Goal: Task Accomplishment & Management: Manage account settings

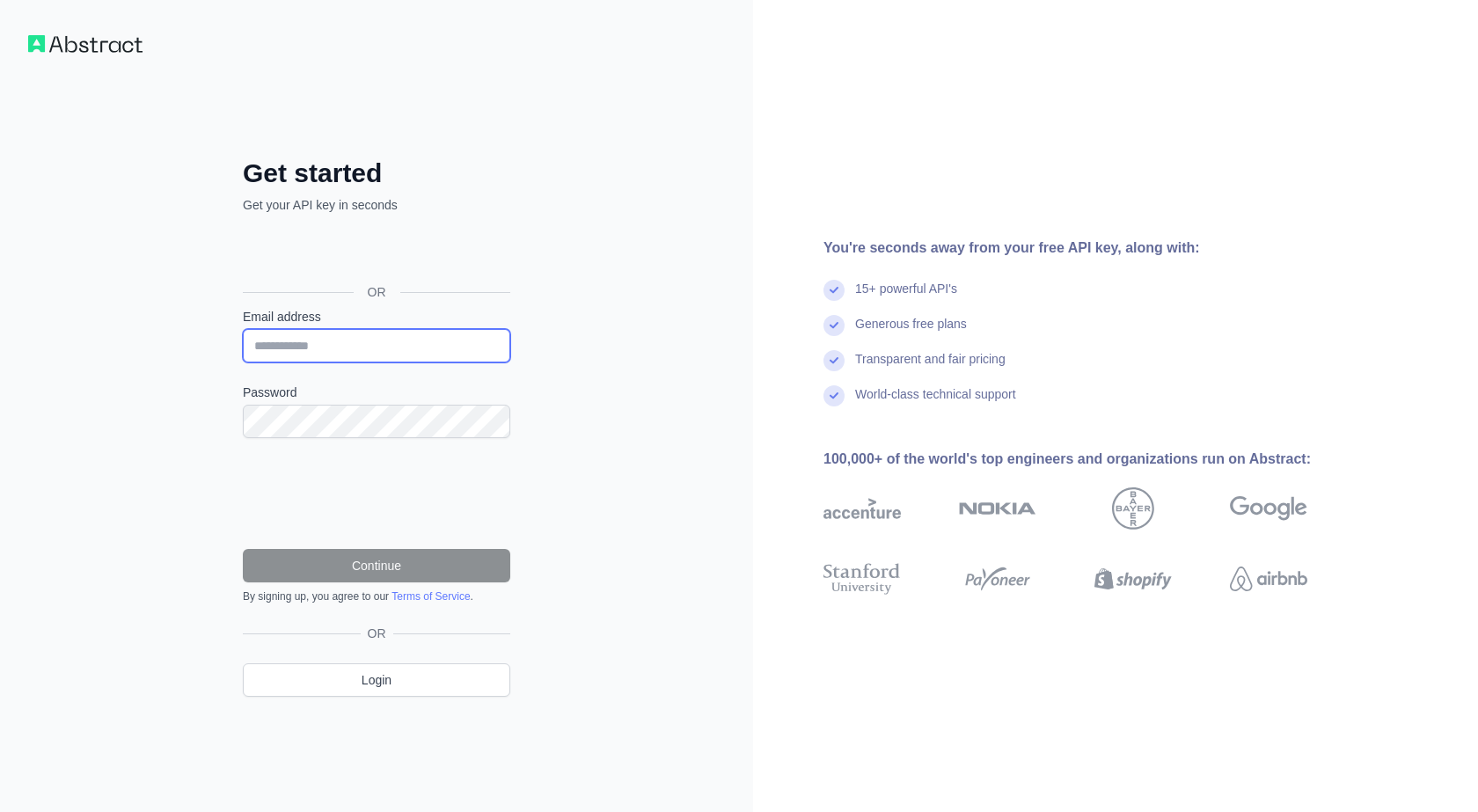
click at [384, 351] on input "Email address" at bounding box center [376, 345] width 267 height 34
click at [421, 349] on input "Email address" at bounding box center [376, 345] width 267 height 34
paste input "**********"
type input "**********"
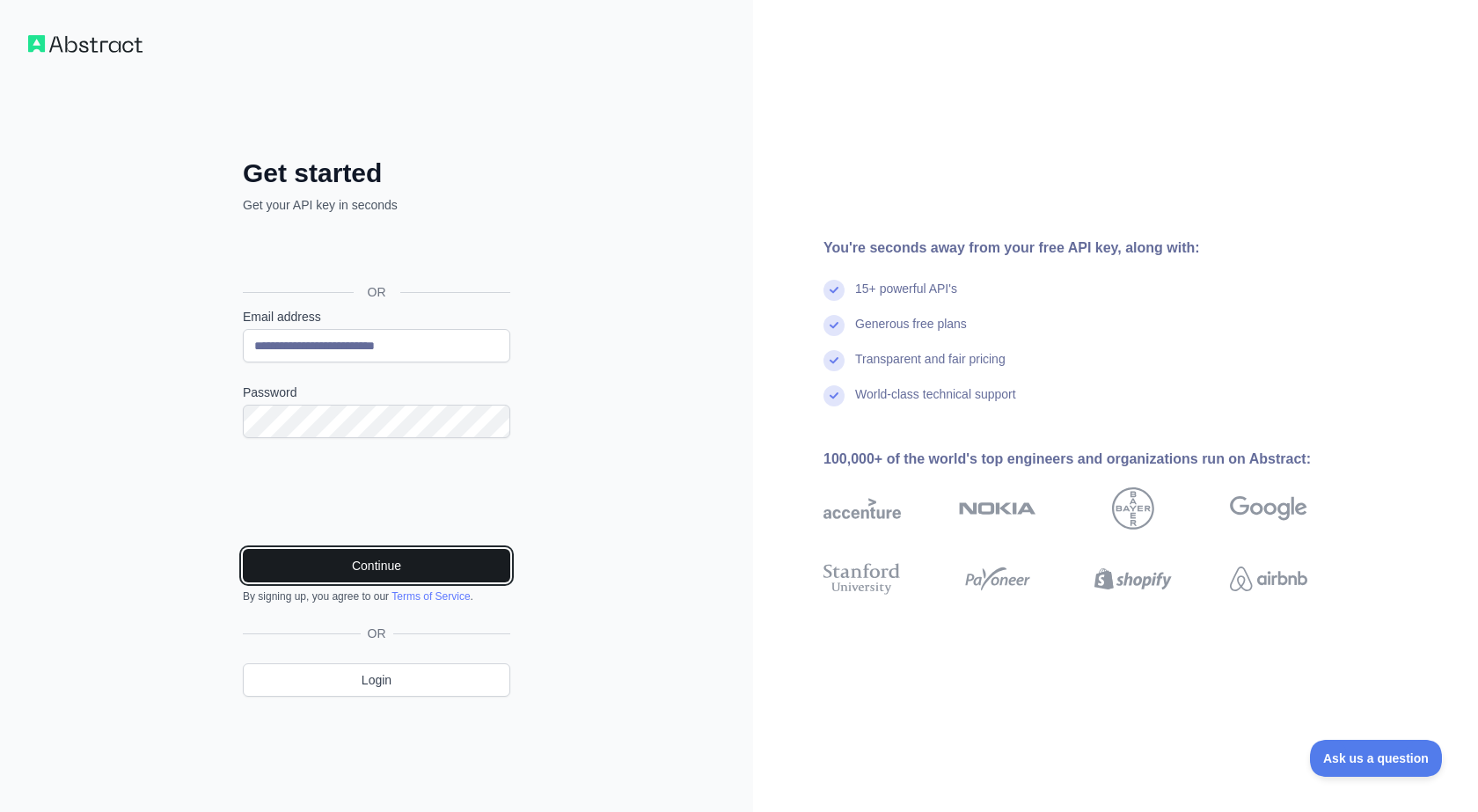
click at [417, 575] on button "Continue" at bounding box center [376, 566] width 267 height 34
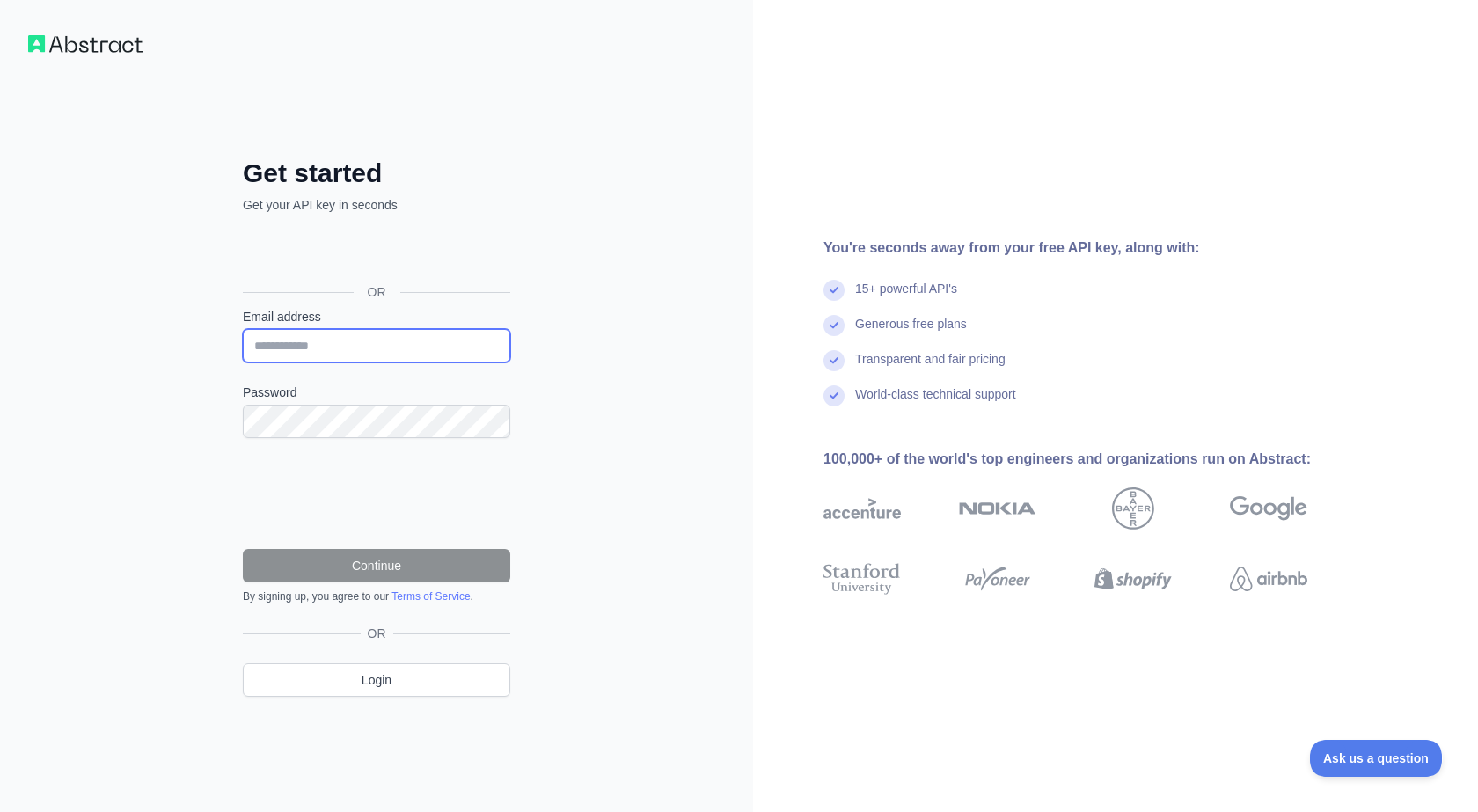
click at [341, 348] on input "Email address" at bounding box center [376, 345] width 267 height 34
paste input "**********"
type input "**********"
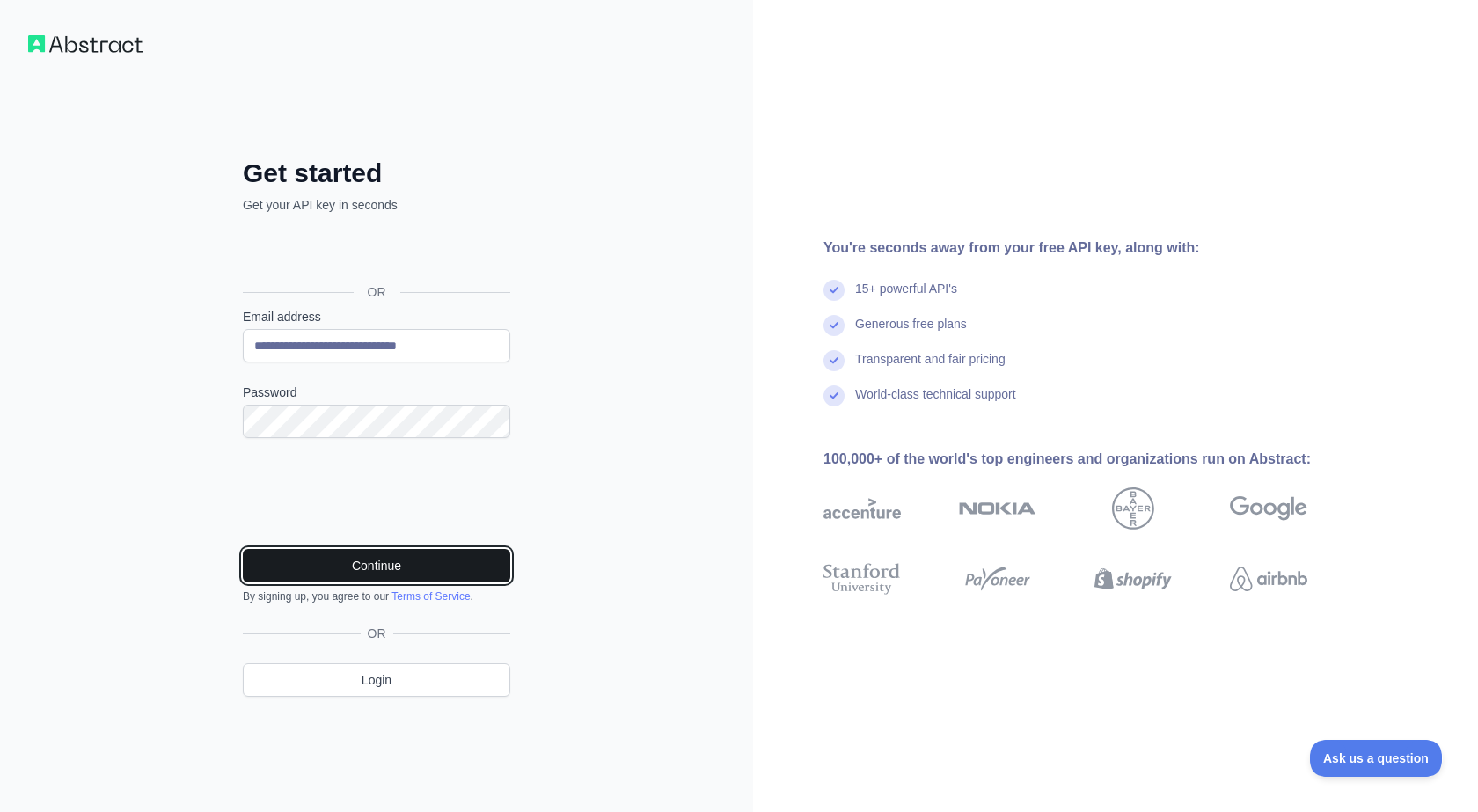
click at [385, 572] on button "Continue" at bounding box center [376, 566] width 267 height 34
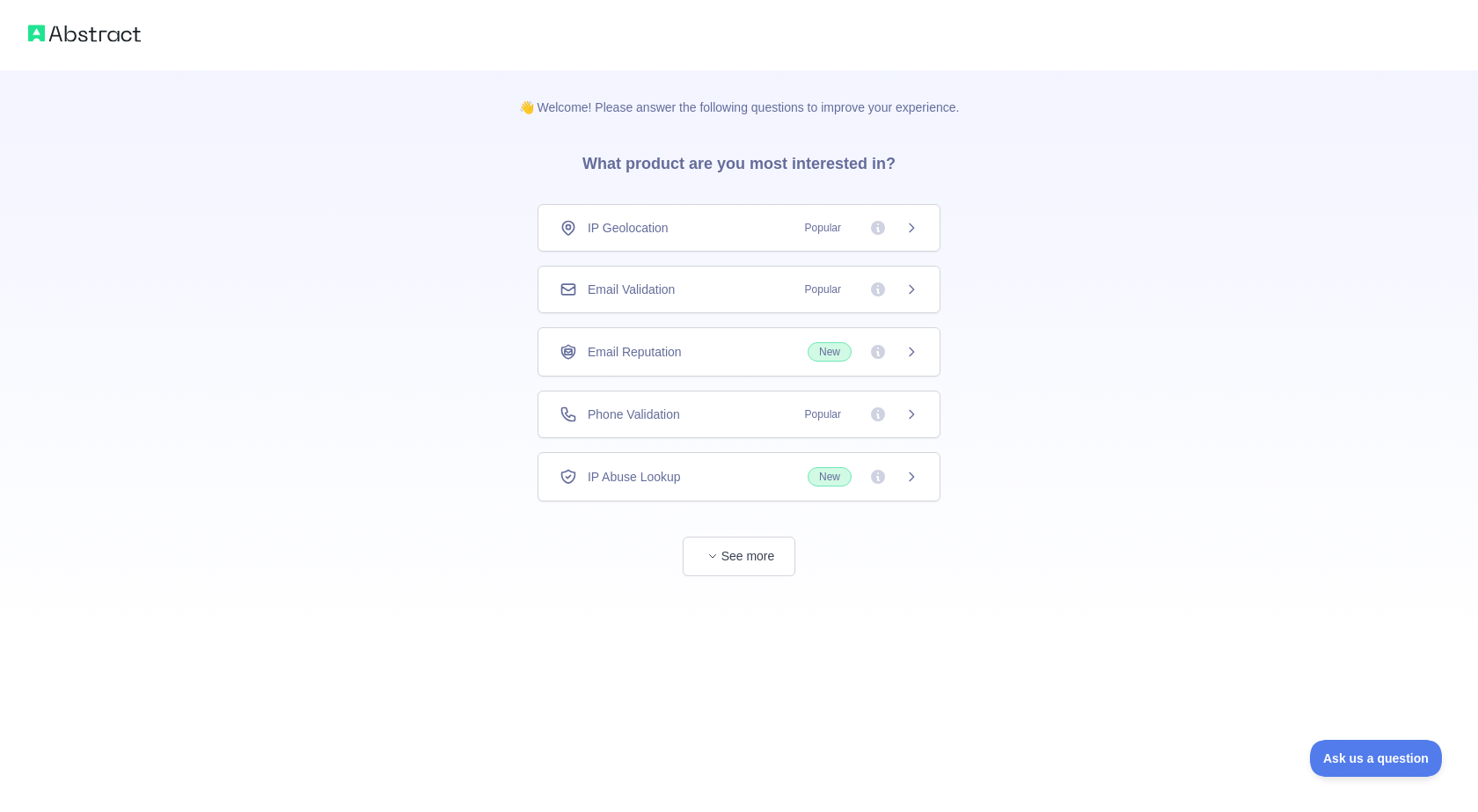
click at [837, 289] on span "Popular" at bounding box center [822, 289] width 57 height 18
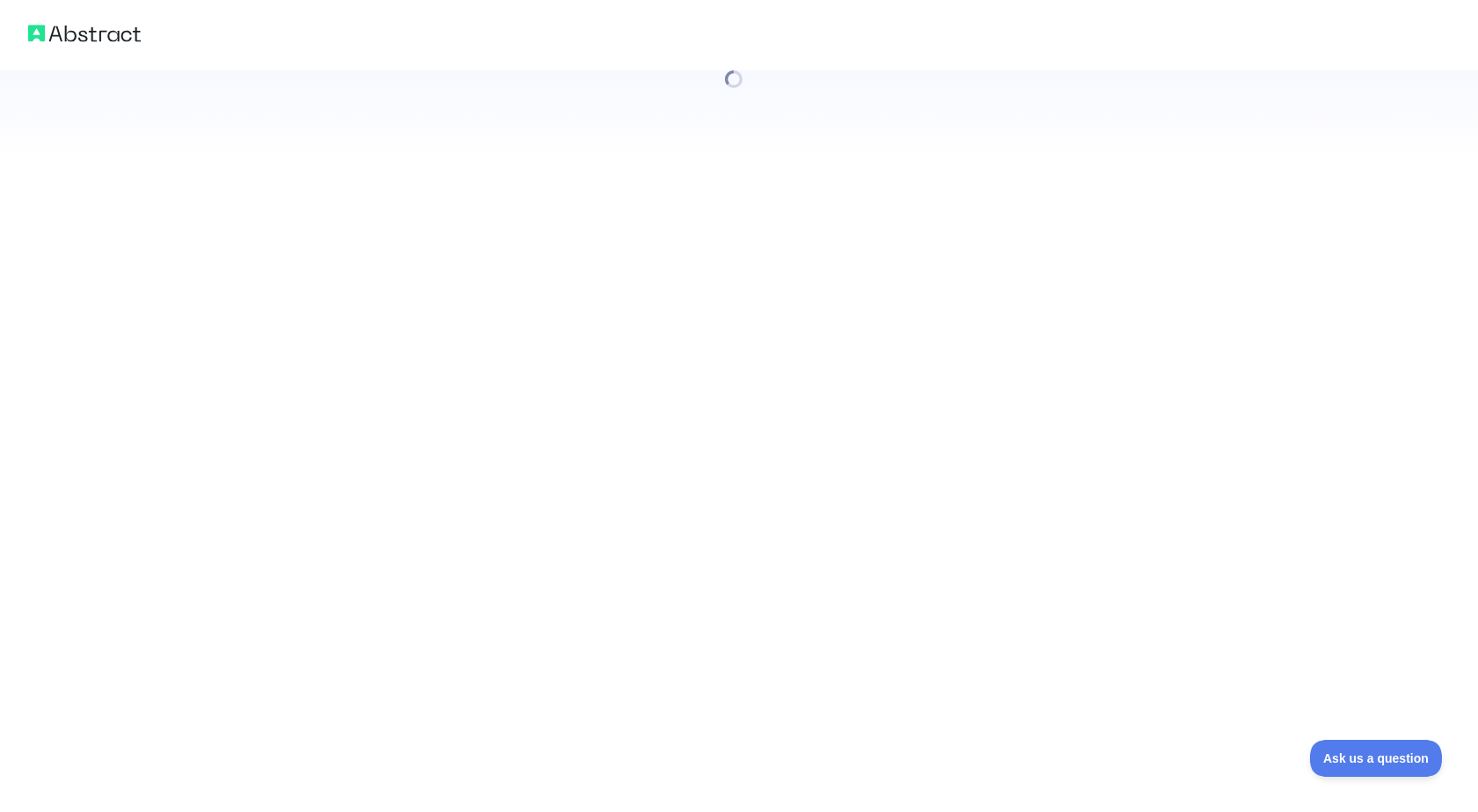
click at [906, 284] on div at bounding box center [739, 406] width 1478 height 812
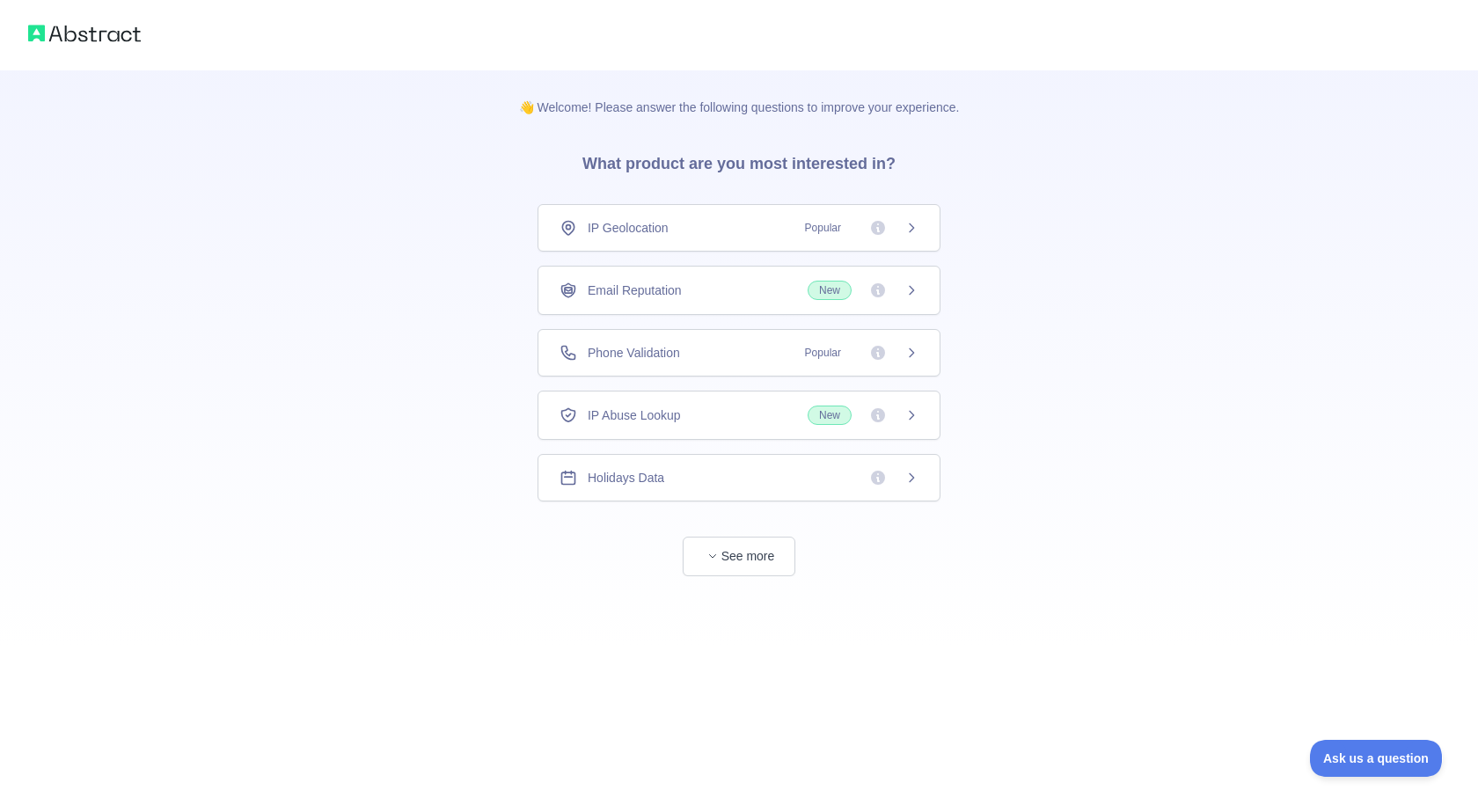
click at [700, 293] on div "Email Reputation New" at bounding box center [739, 290] width 359 height 20
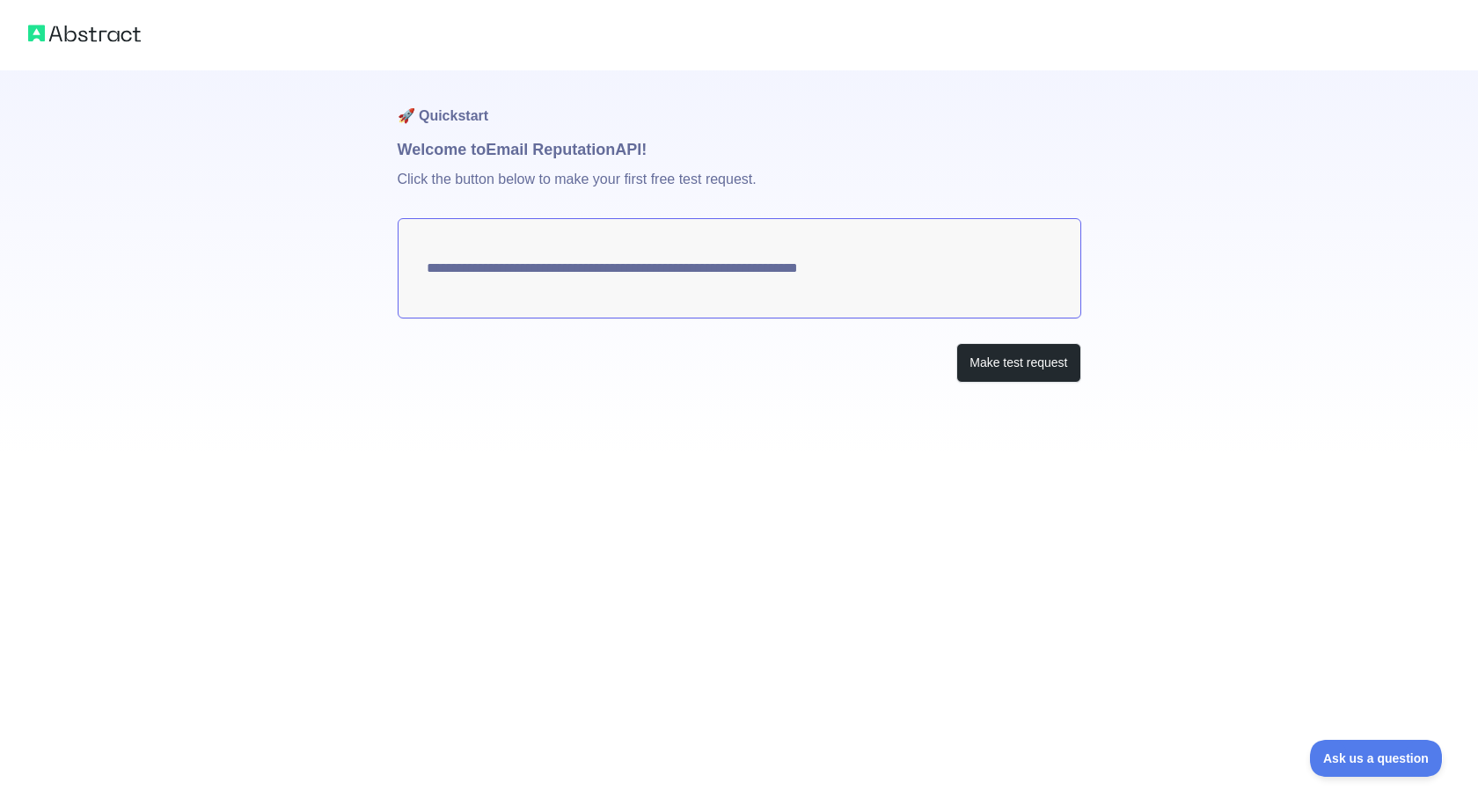
drag, startPoint x: 56, startPoint y: 27, endPoint x: 61, endPoint y: 35, distance: 9.4
click at [56, 28] on img at bounding box center [84, 34] width 113 height 24
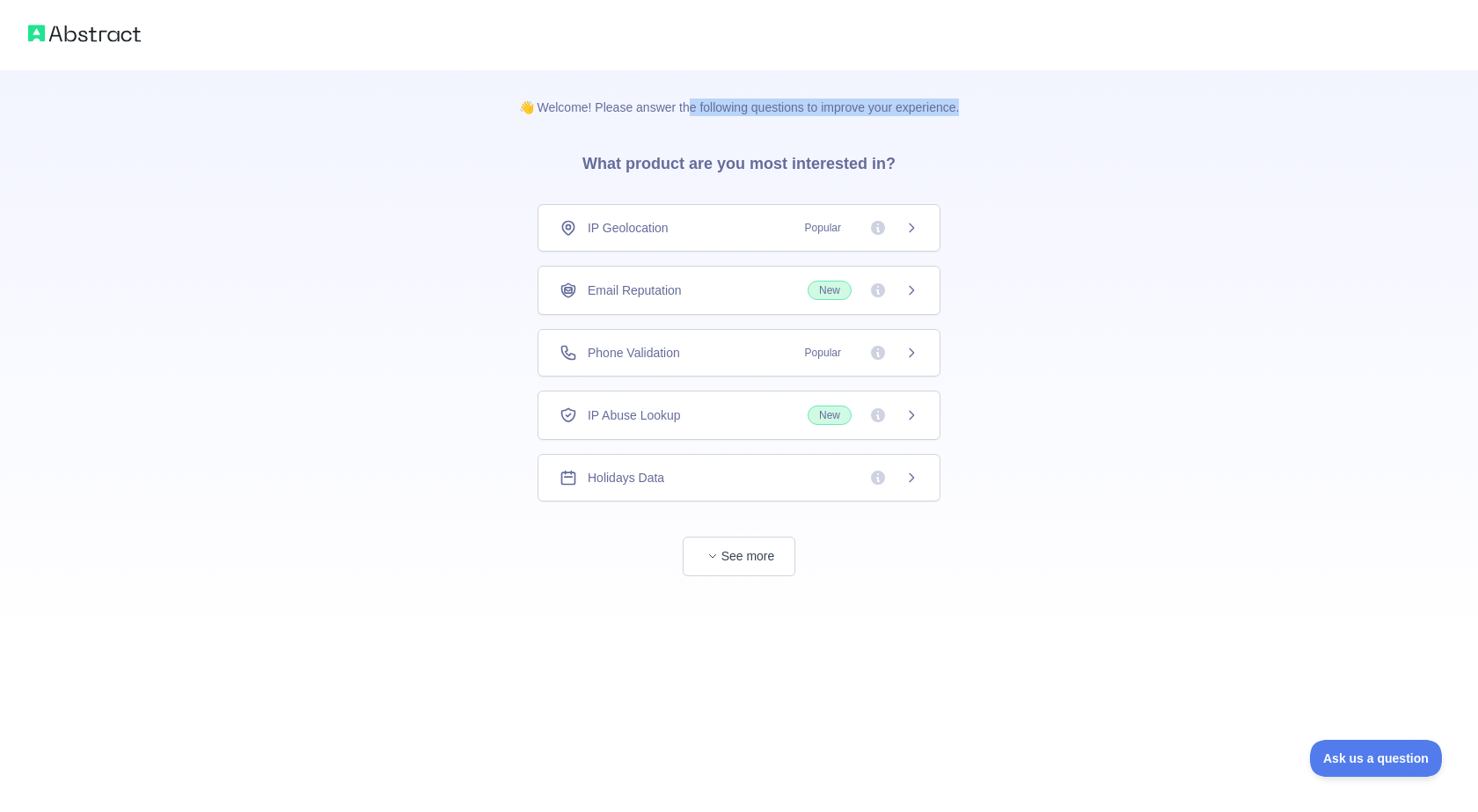
drag, startPoint x: 685, startPoint y: 88, endPoint x: 1010, endPoint y: 118, distance: 326.4
click at [1010, 118] on div "👋 Welcome! Please answer the following questions to improve your experience. Wh…" at bounding box center [739, 323] width 1478 height 646
click at [915, 227] on icon at bounding box center [911, 227] width 14 height 14
click at [748, 575] on button "See more" at bounding box center [739, 556] width 113 height 40
click at [725, 562] on button "See more" at bounding box center [739, 556] width 113 height 40
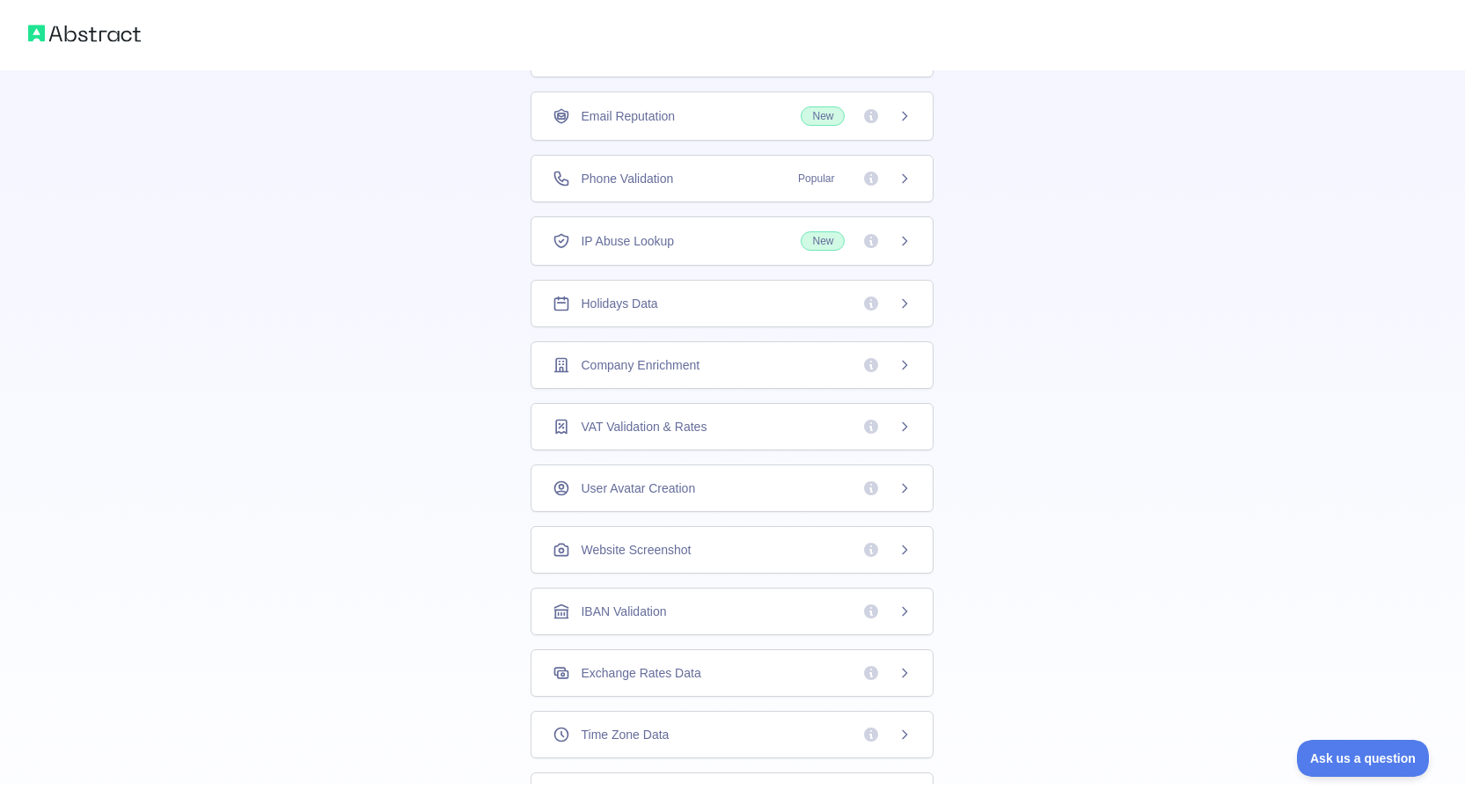
scroll to position [43, 0]
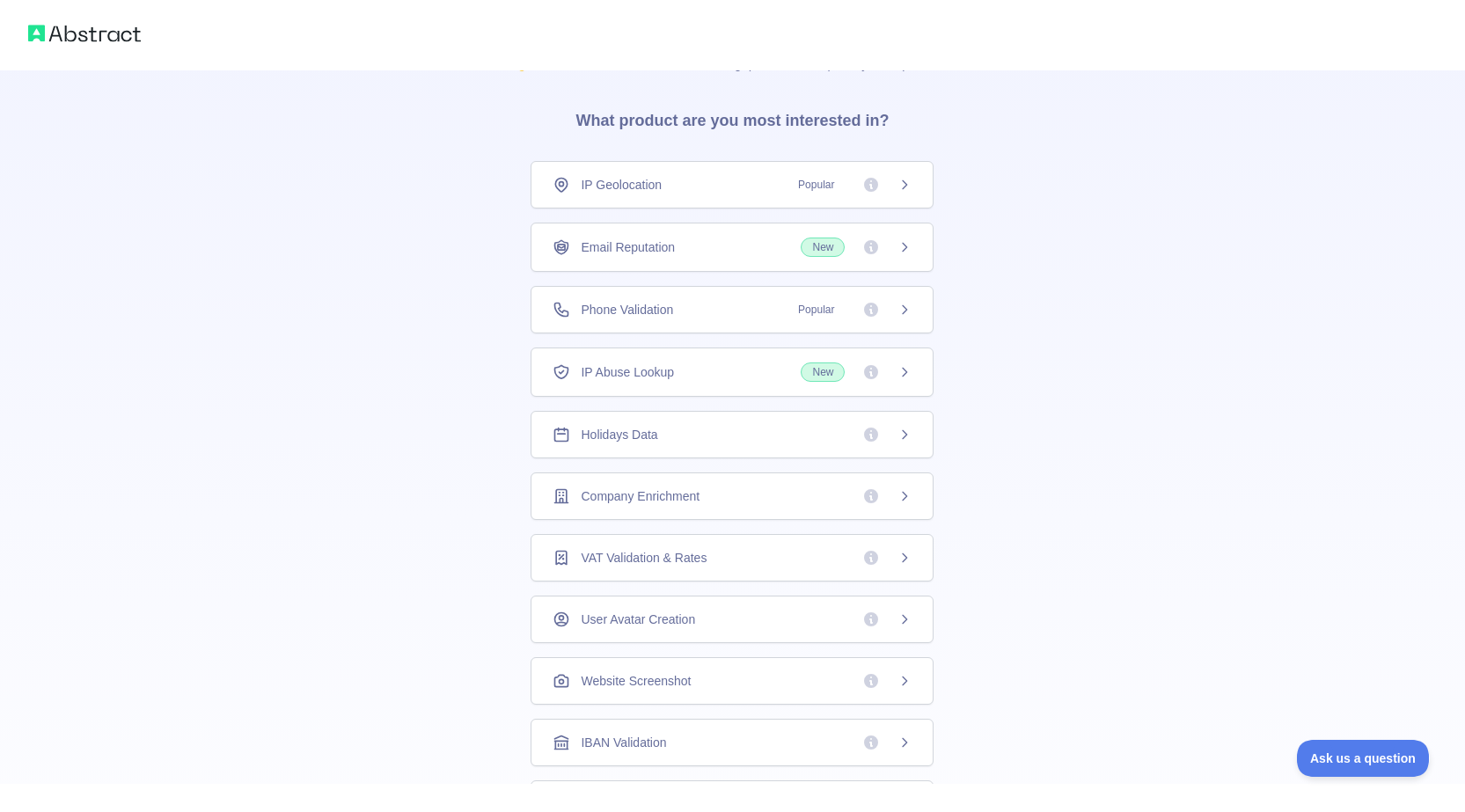
click at [900, 254] on span "New" at bounding box center [856, 247] width 111 height 20
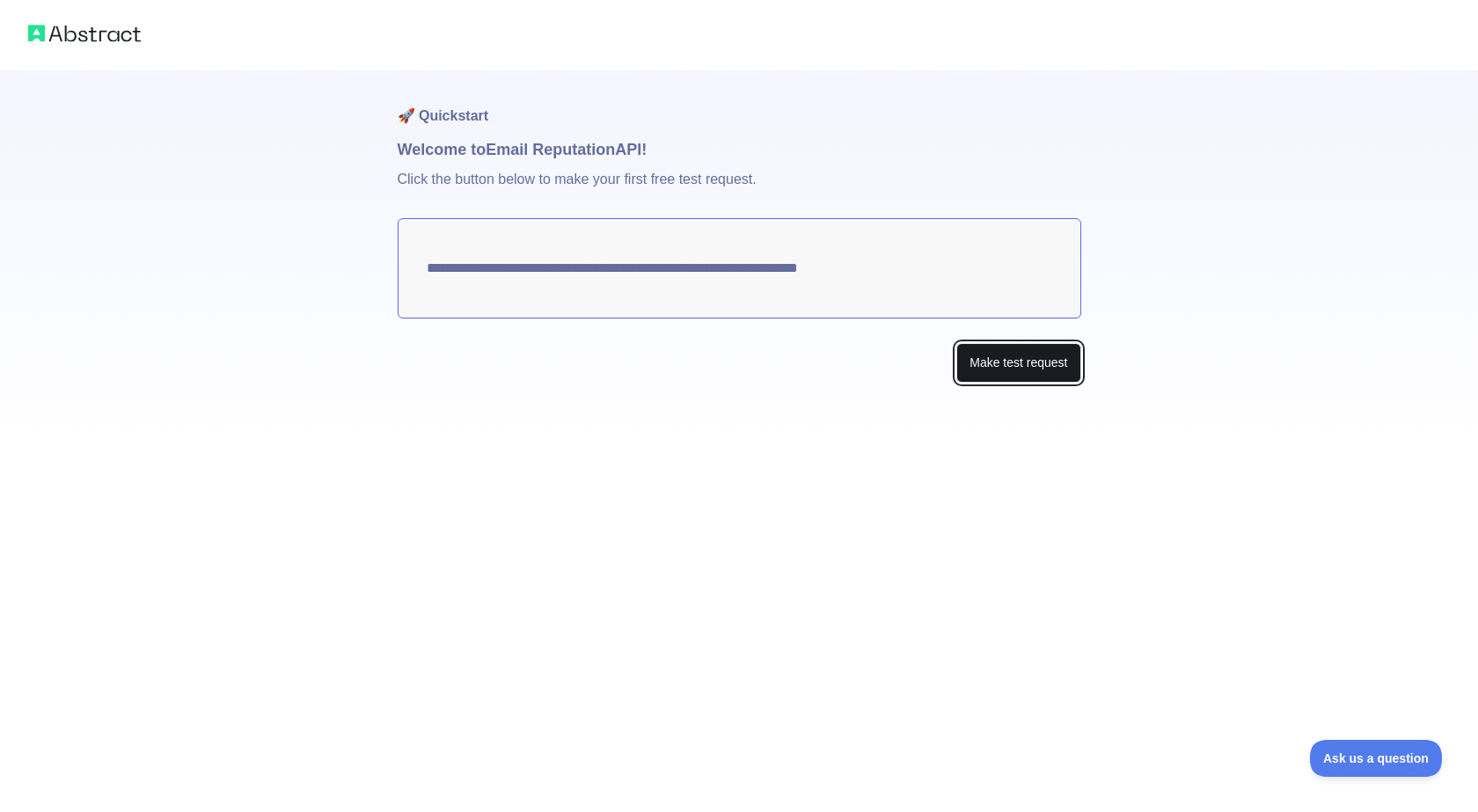
click at [1006, 372] on button "Make test request" at bounding box center [1018, 362] width 124 height 40
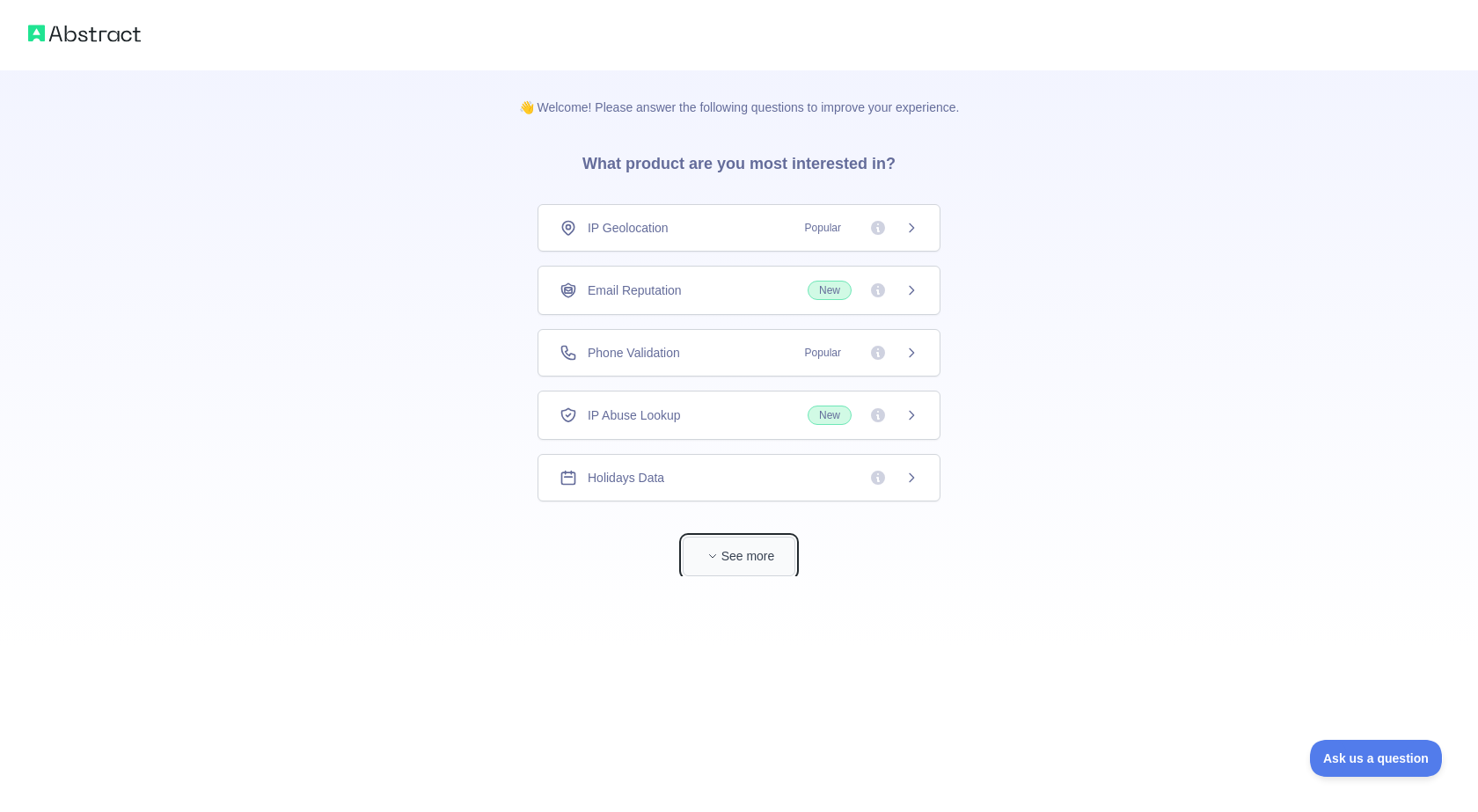
click at [721, 562] on span "button" at bounding box center [712, 556] width 18 height 18
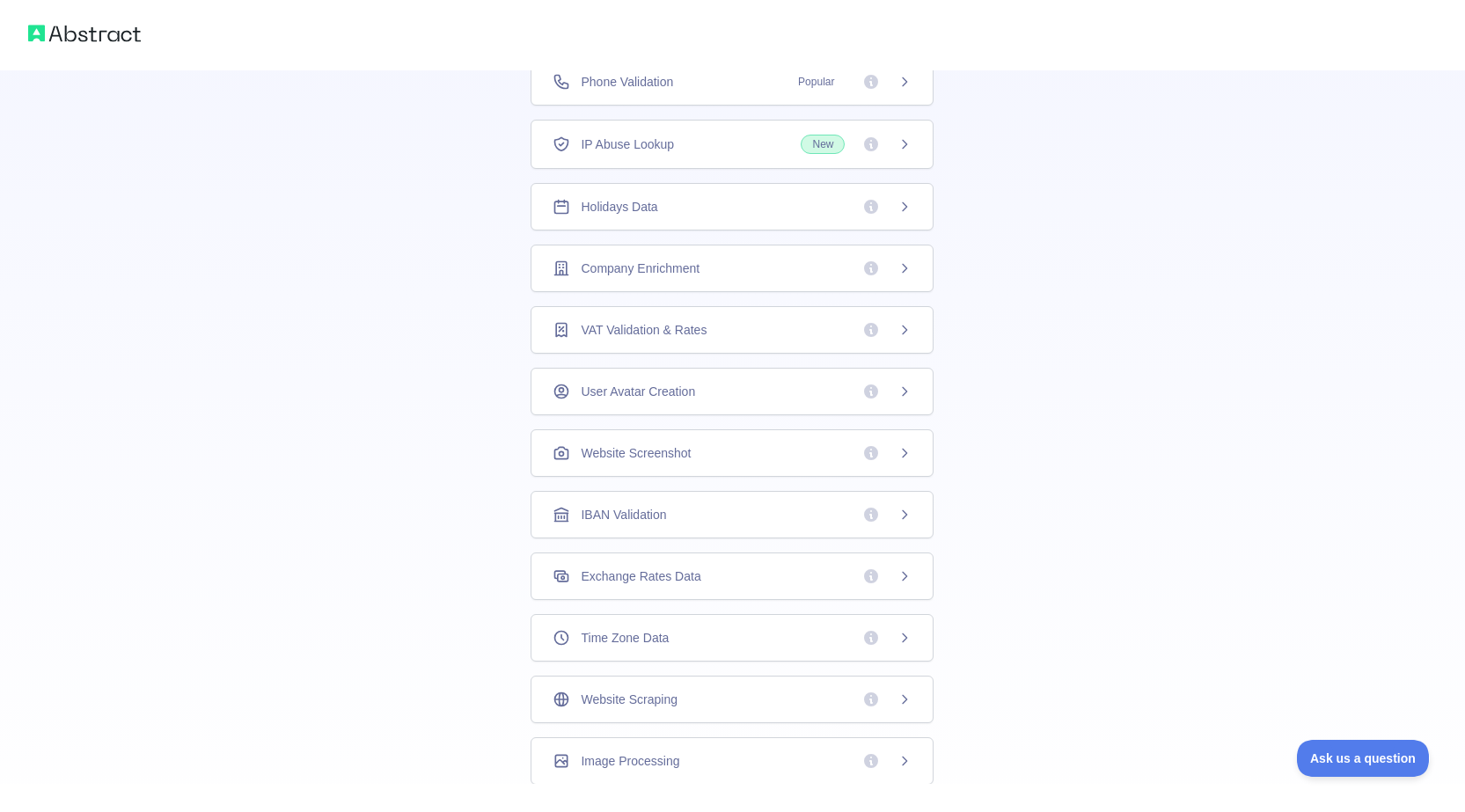
scroll to position [307, 0]
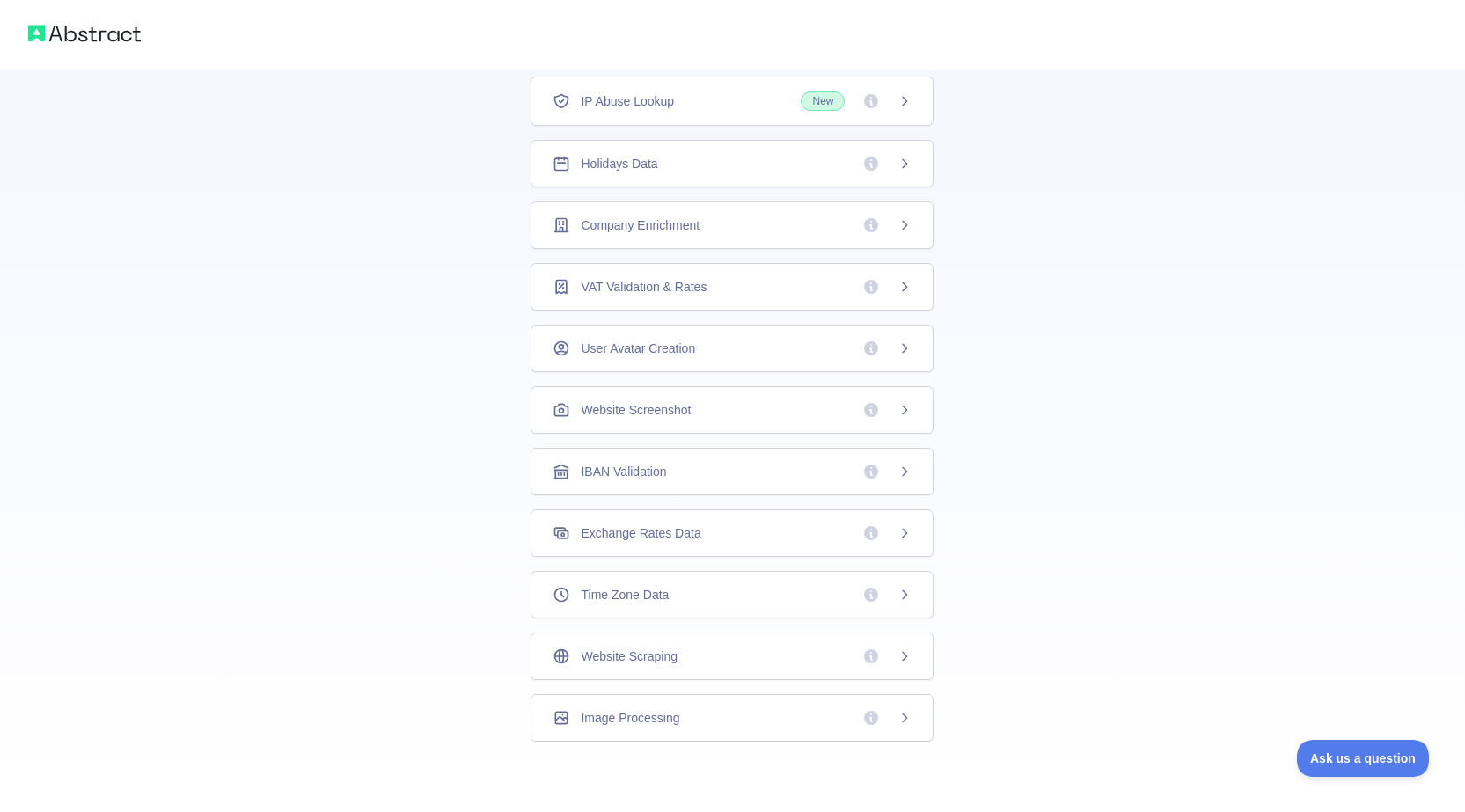
click at [677, 664] on div "Website Scraping" at bounding box center [731, 656] width 359 height 18
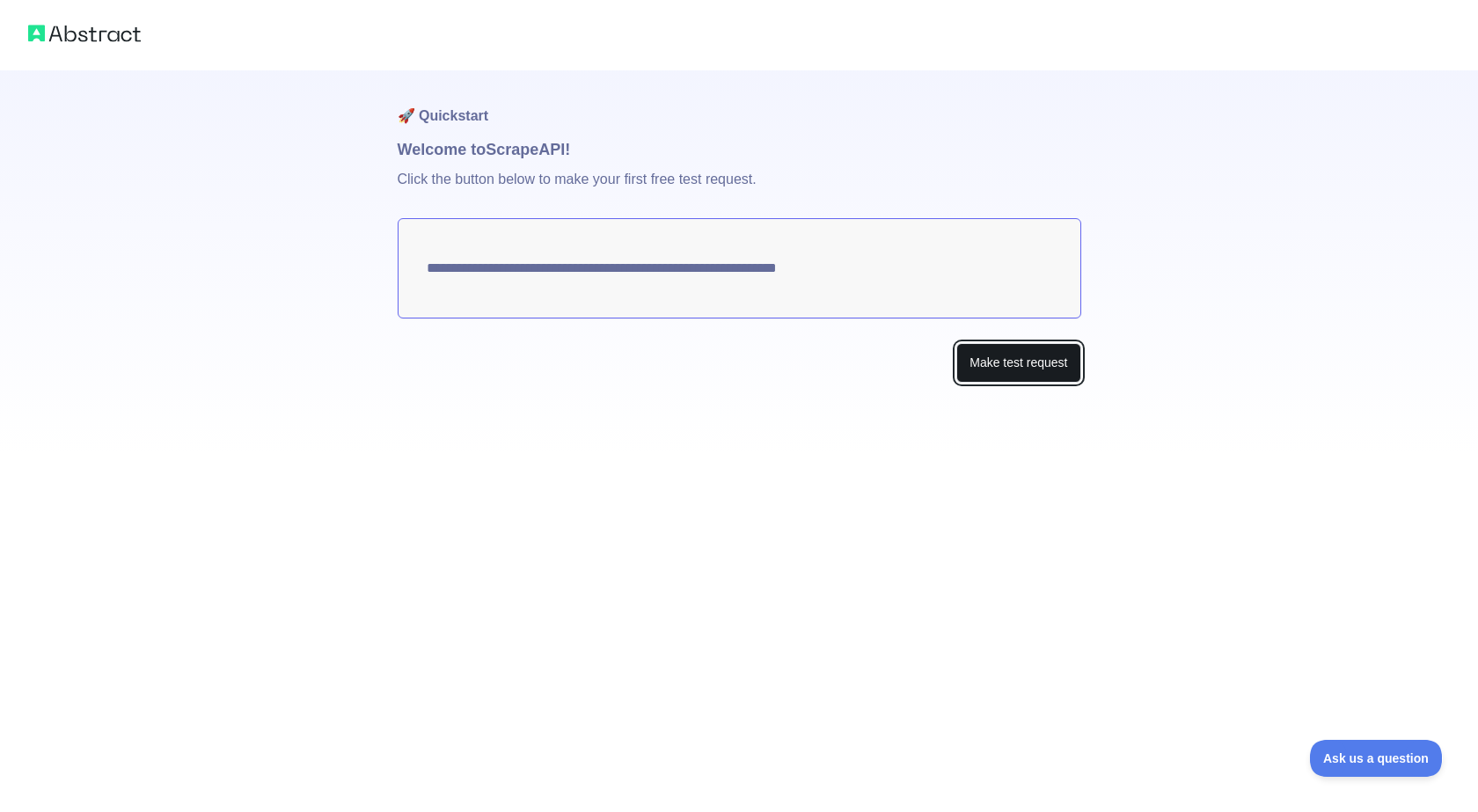
click at [983, 360] on button "Make test request" at bounding box center [1018, 362] width 124 height 40
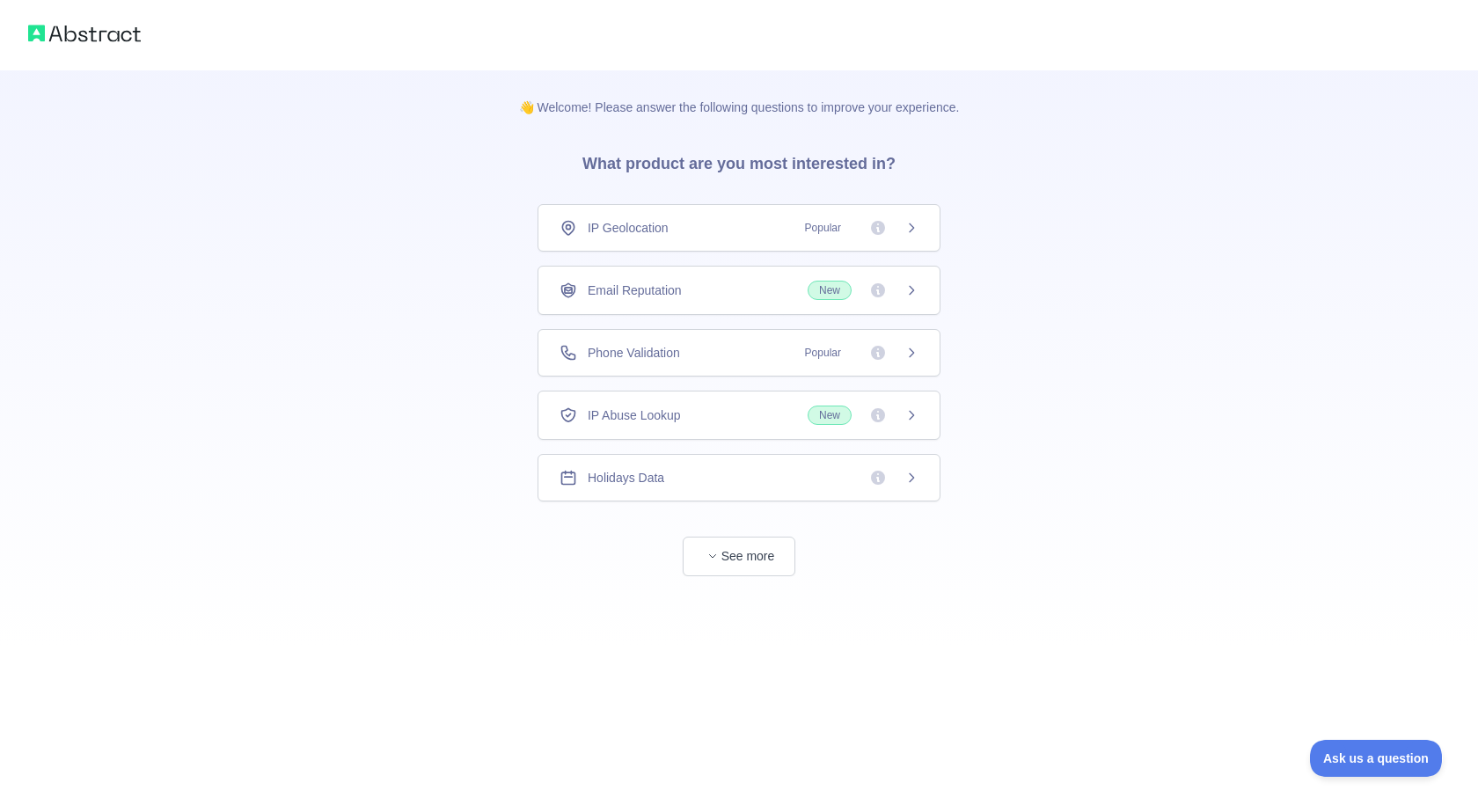
click at [786, 231] on div "IP Geolocation Popular" at bounding box center [739, 227] width 359 height 18
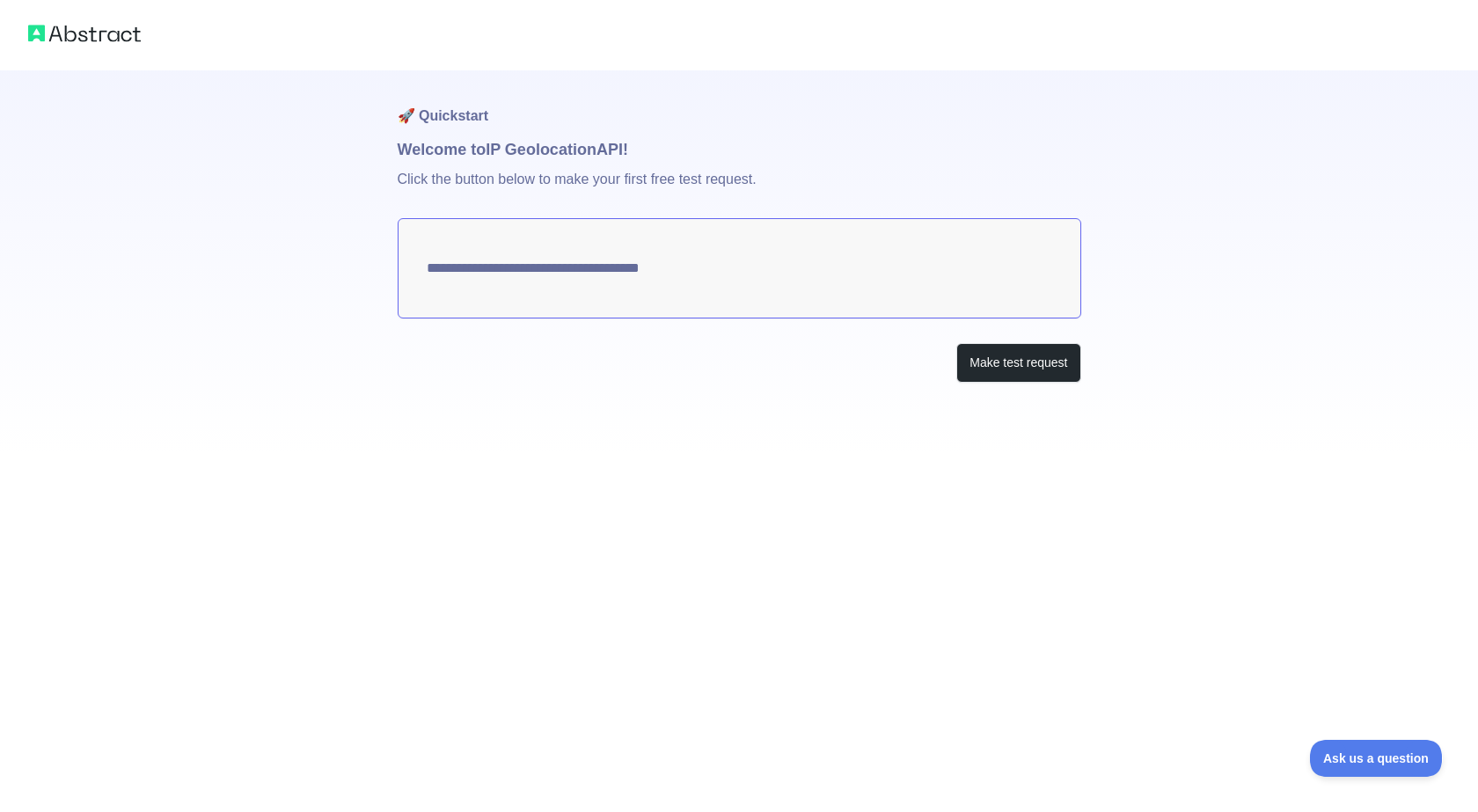
type textarea "**********"
click at [996, 366] on button "Make test request" at bounding box center [1018, 362] width 124 height 40
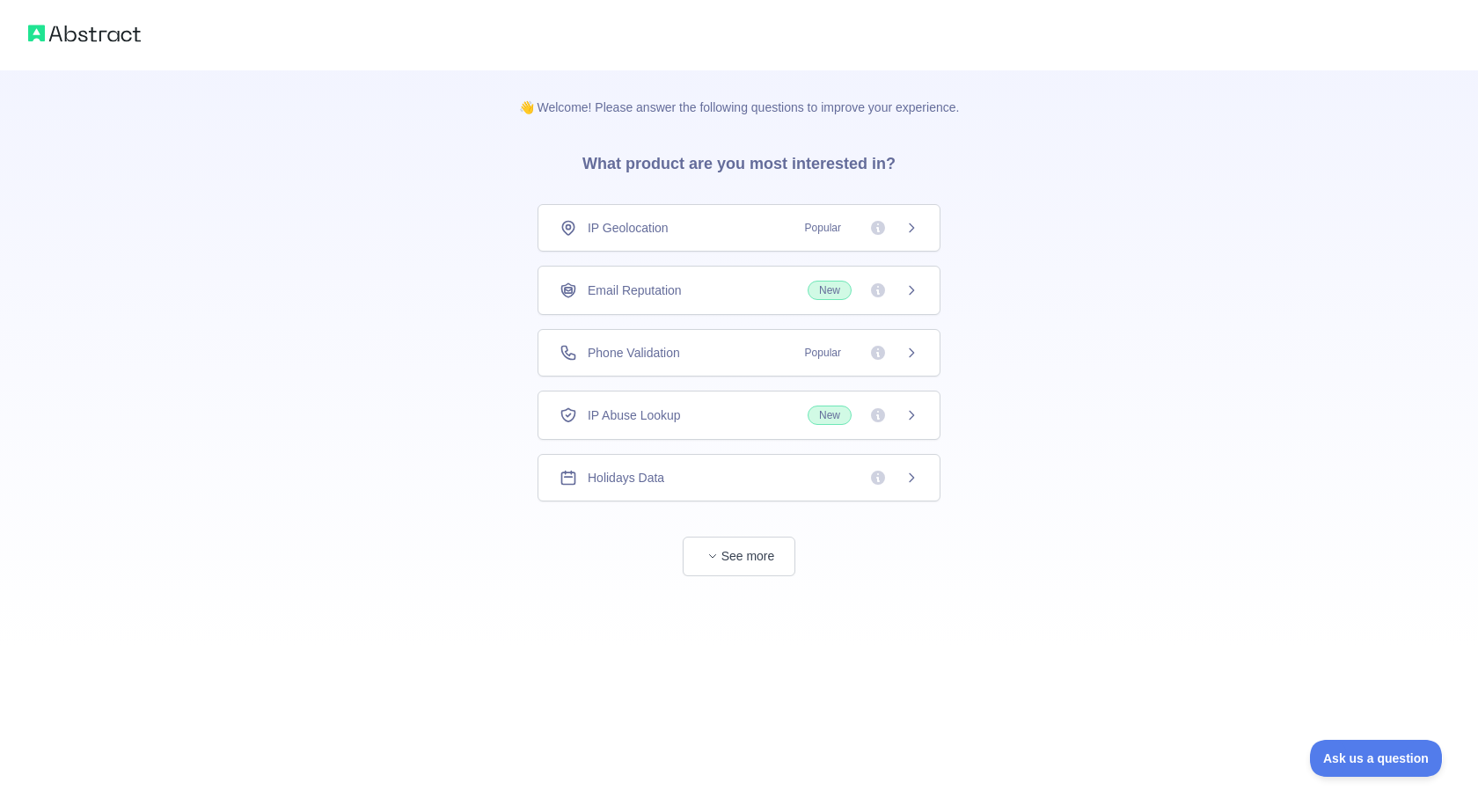
click at [105, 30] on img at bounding box center [84, 34] width 113 height 24
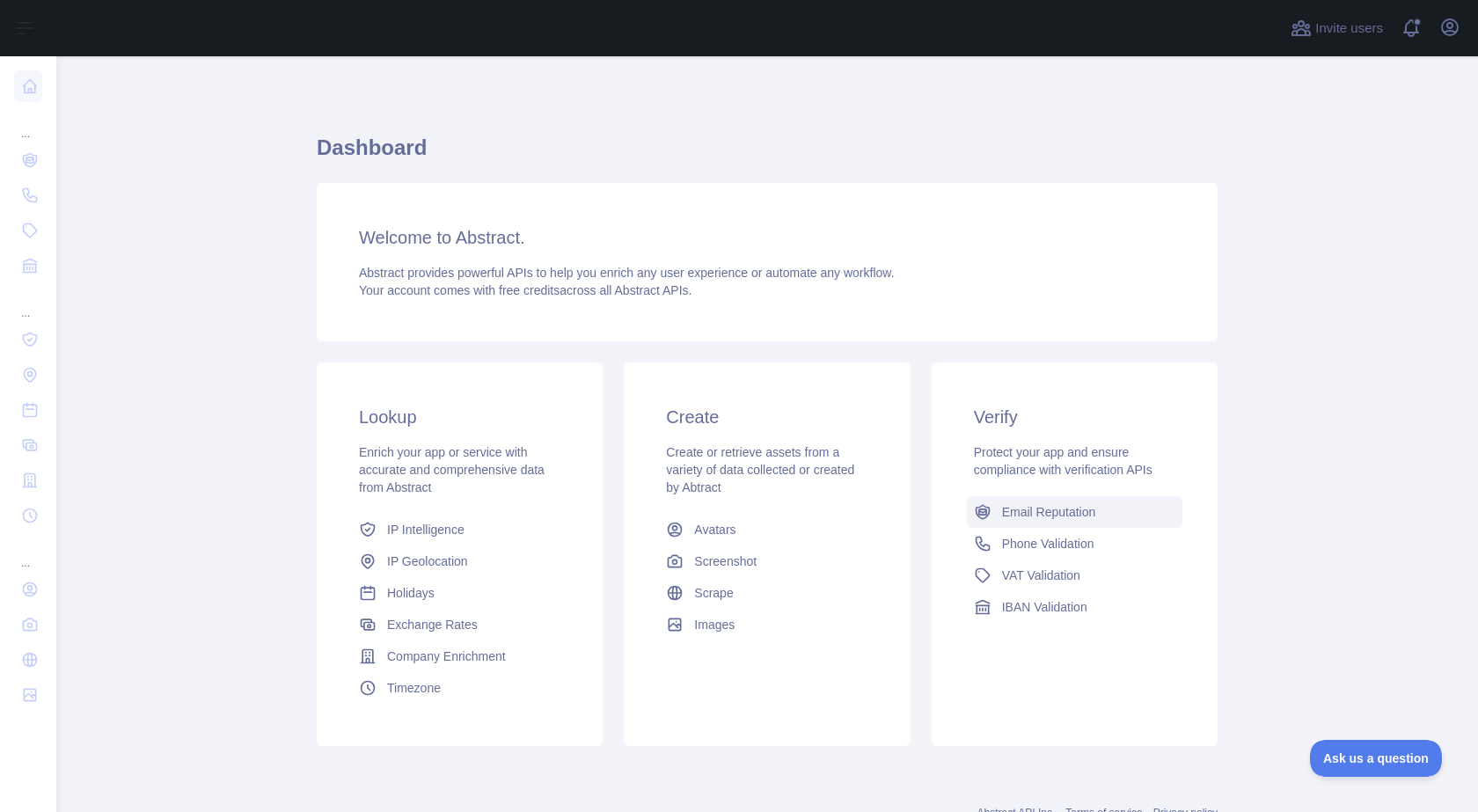
click at [1027, 509] on span "Email Reputation" at bounding box center [1049, 511] width 94 height 18
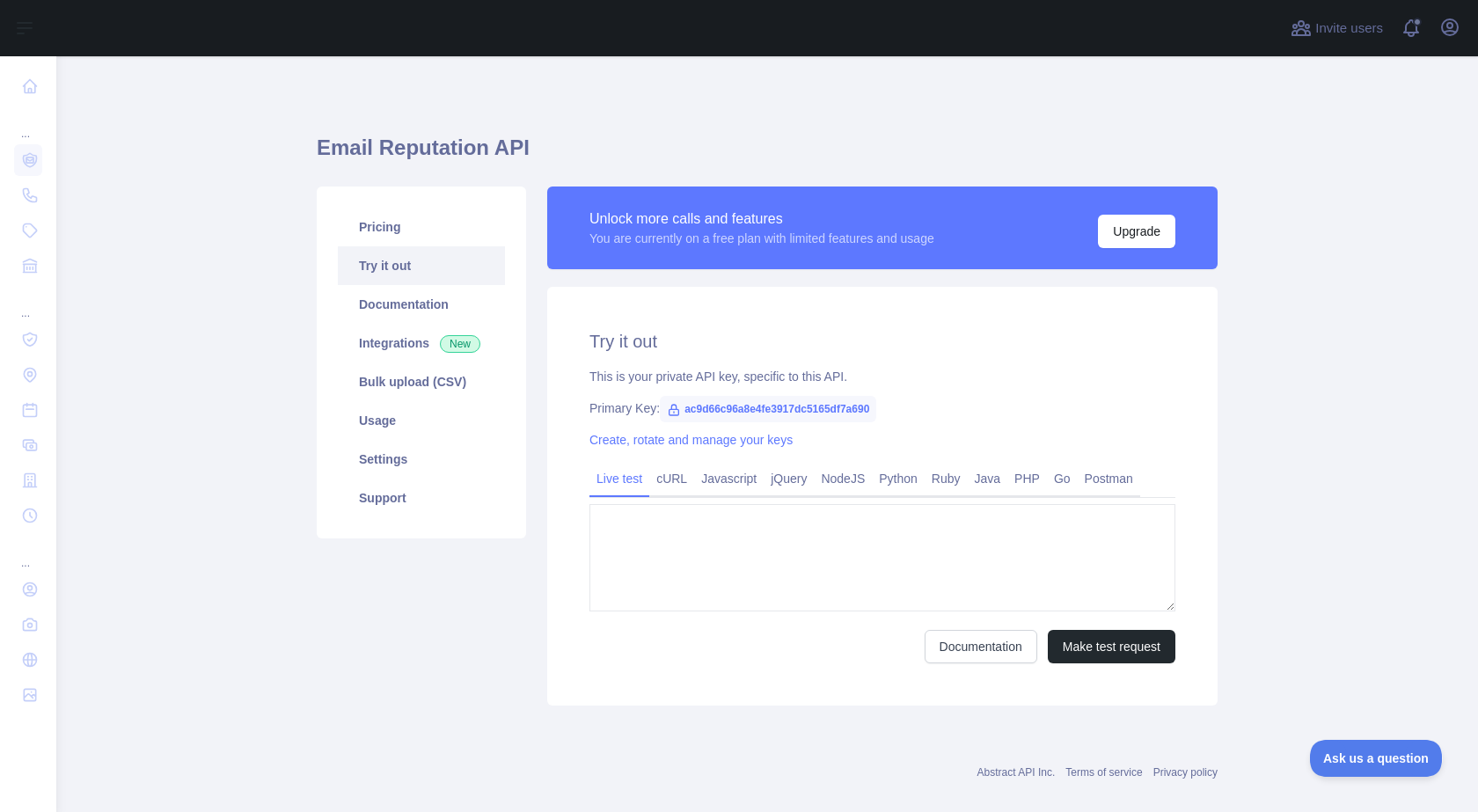
type textarea "**********"
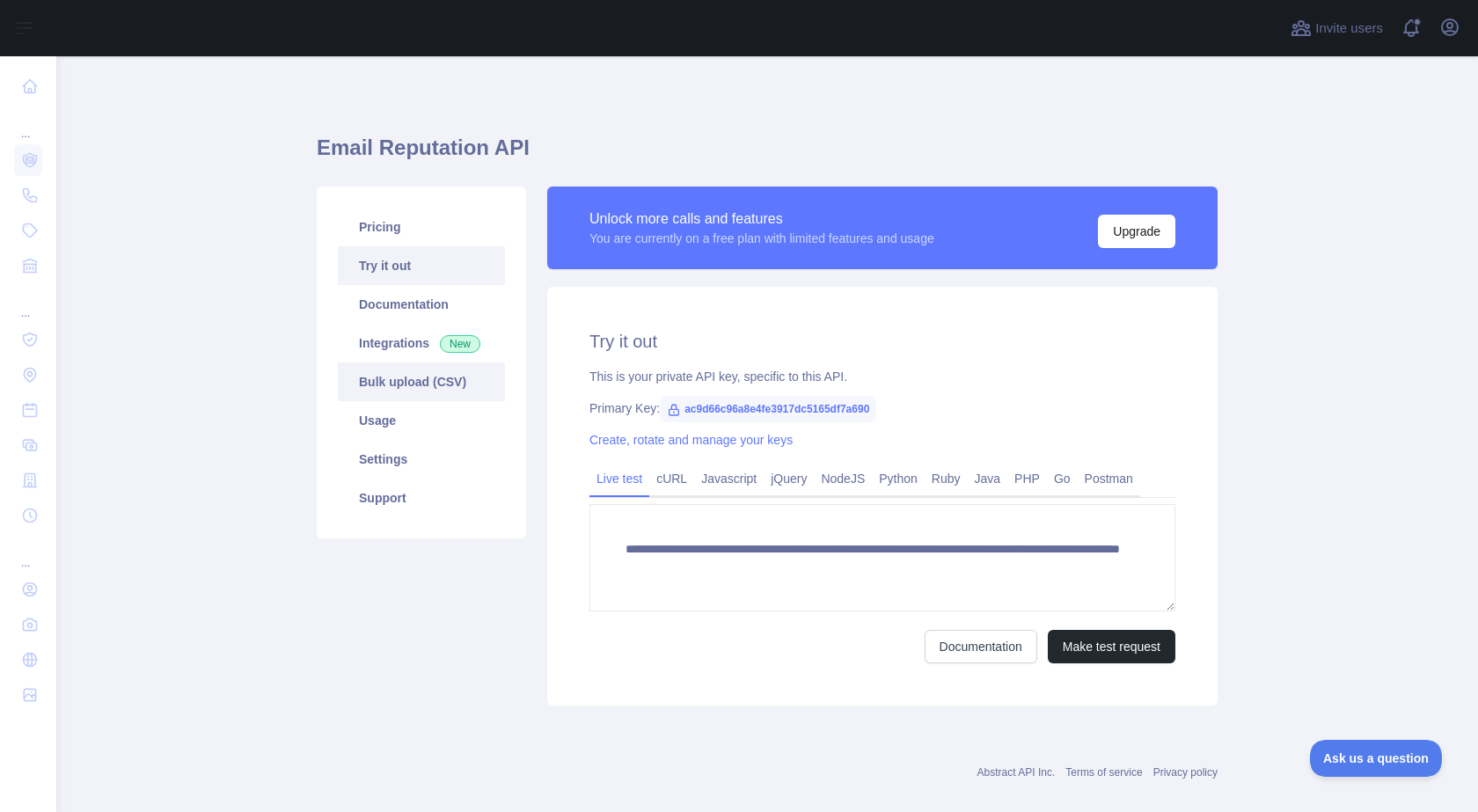
click at [387, 381] on link "Bulk upload (CSV)" at bounding box center [422, 382] width 168 height 39
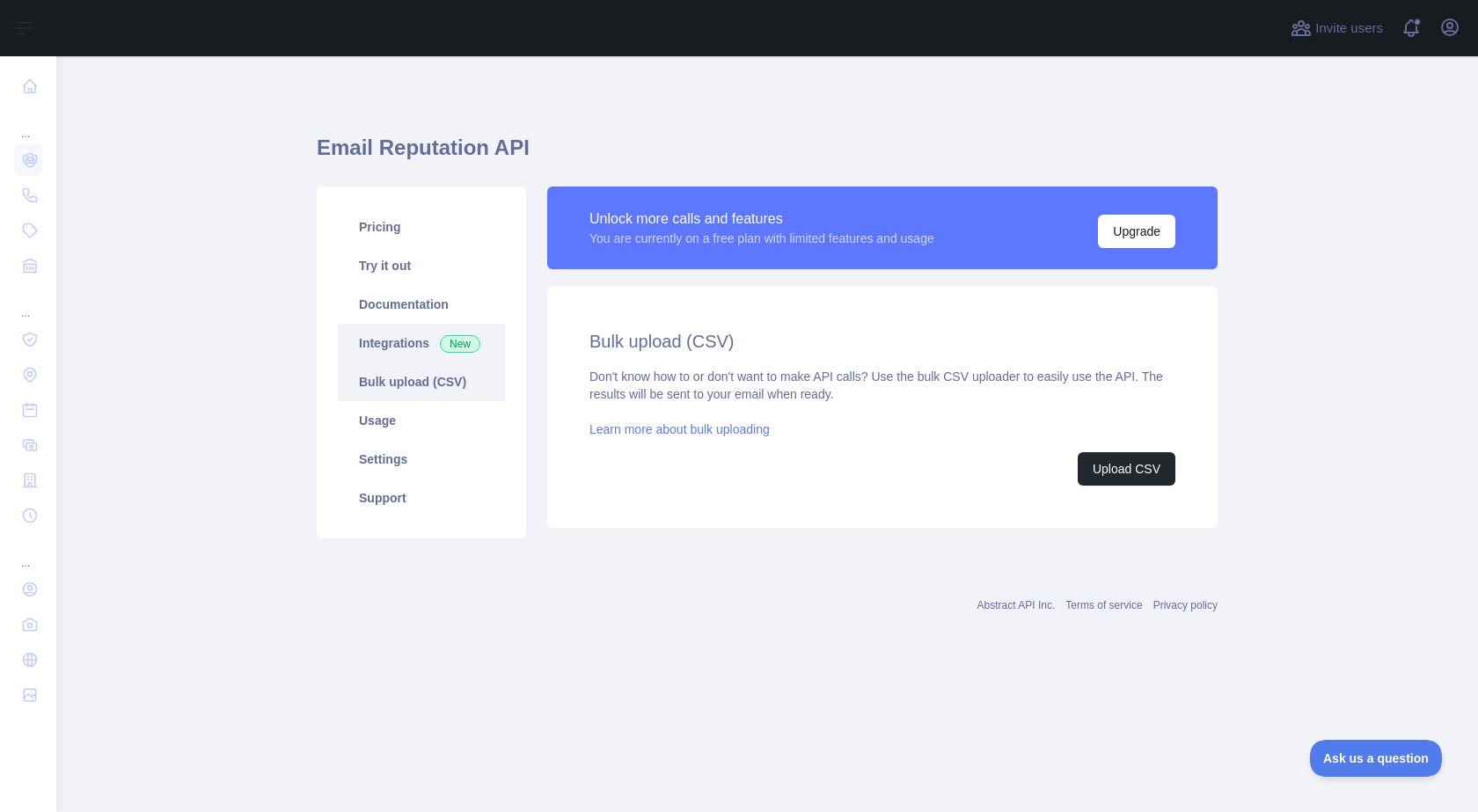
click at [384, 343] on link "Integrations New" at bounding box center [422, 344] width 168 height 39
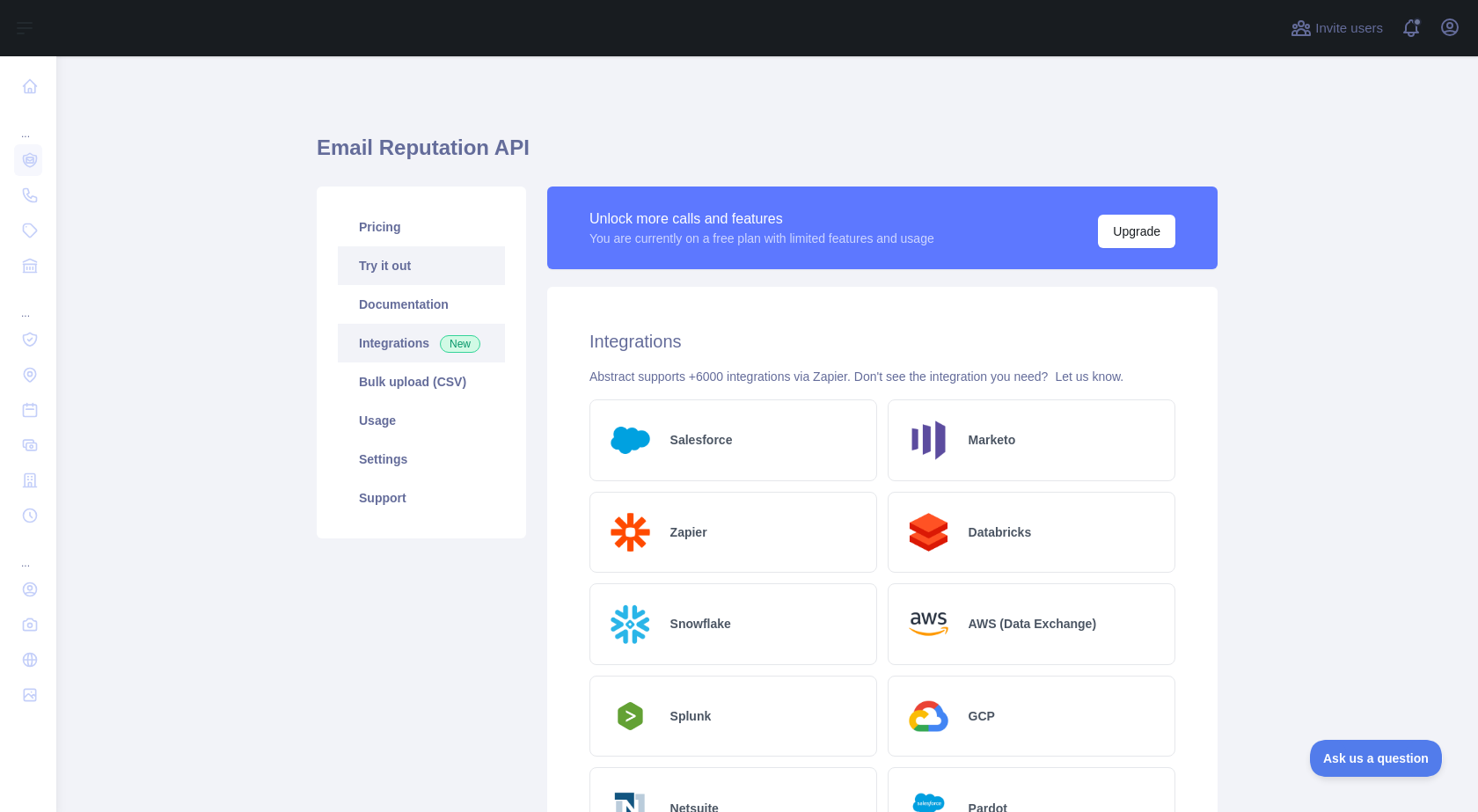
click at [387, 264] on link "Try it out" at bounding box center [422, 266] width 168 height 39
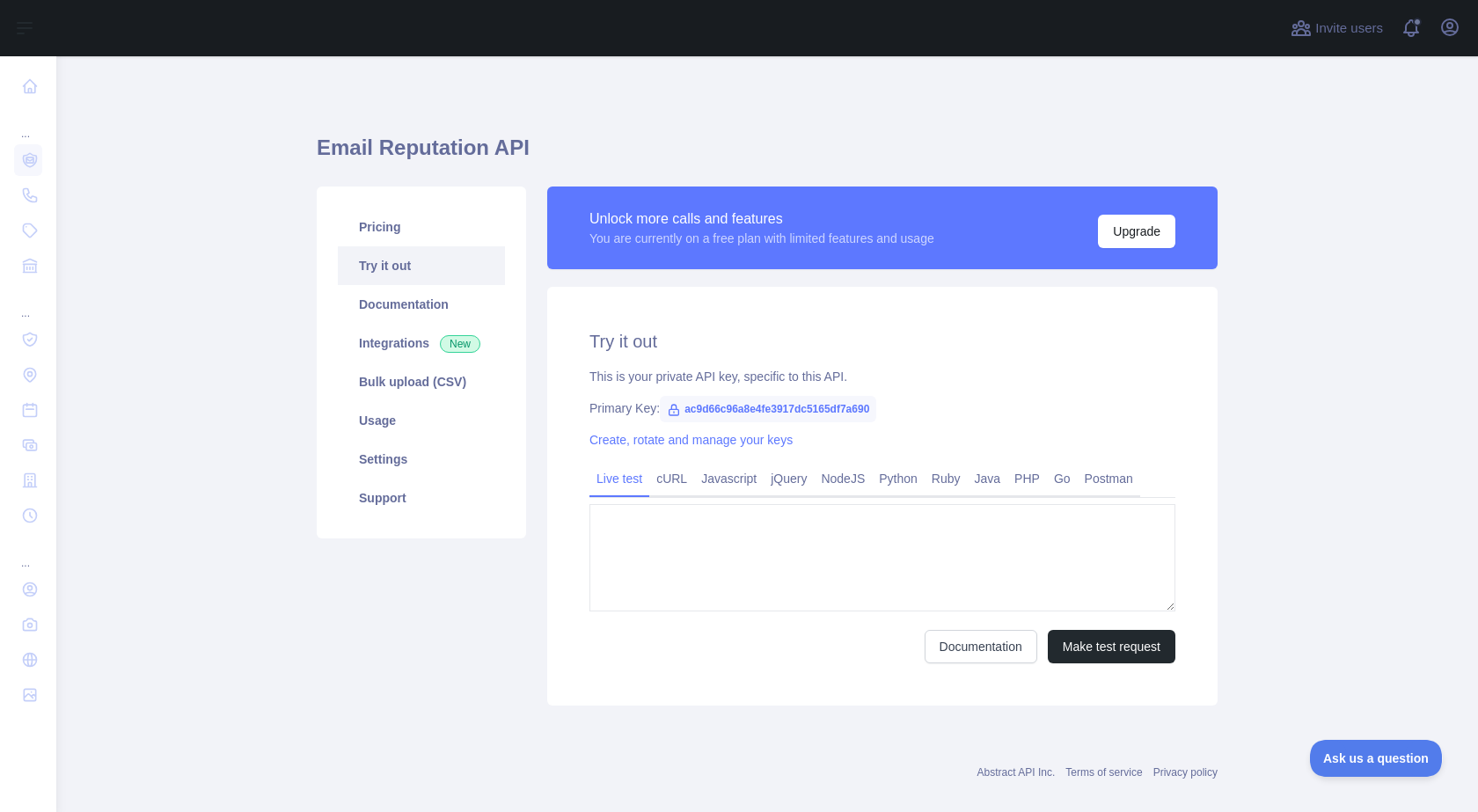
type textarea "**********"
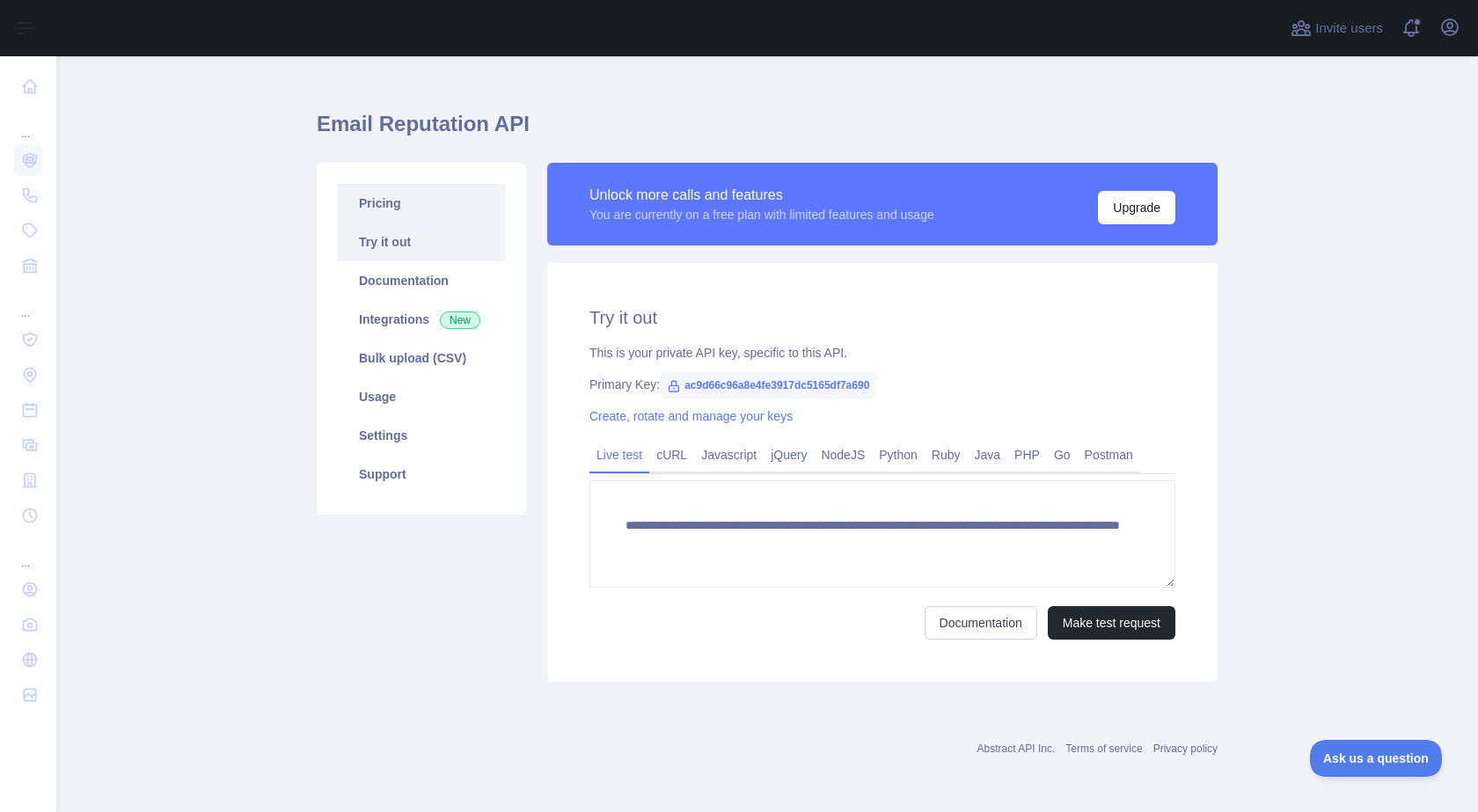
click at [379, 202] on link "Pricing" at bounding box center [422, 203] width 168 height 39
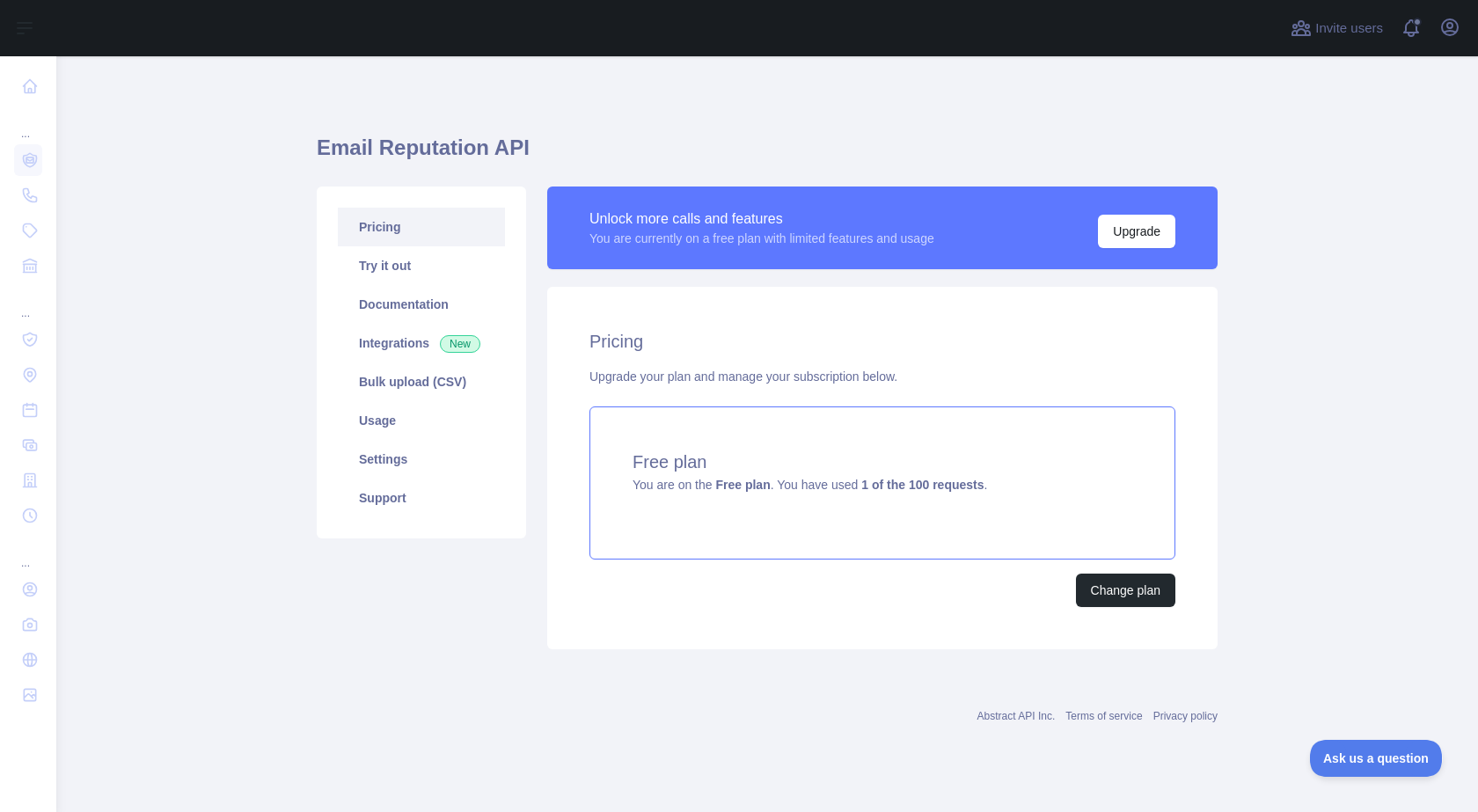
click at [674, 422] on div "Free plan You are on the Free plan . You have used 1 of the 100 requests ." at bounding box center [882, 482] width 586 height 153
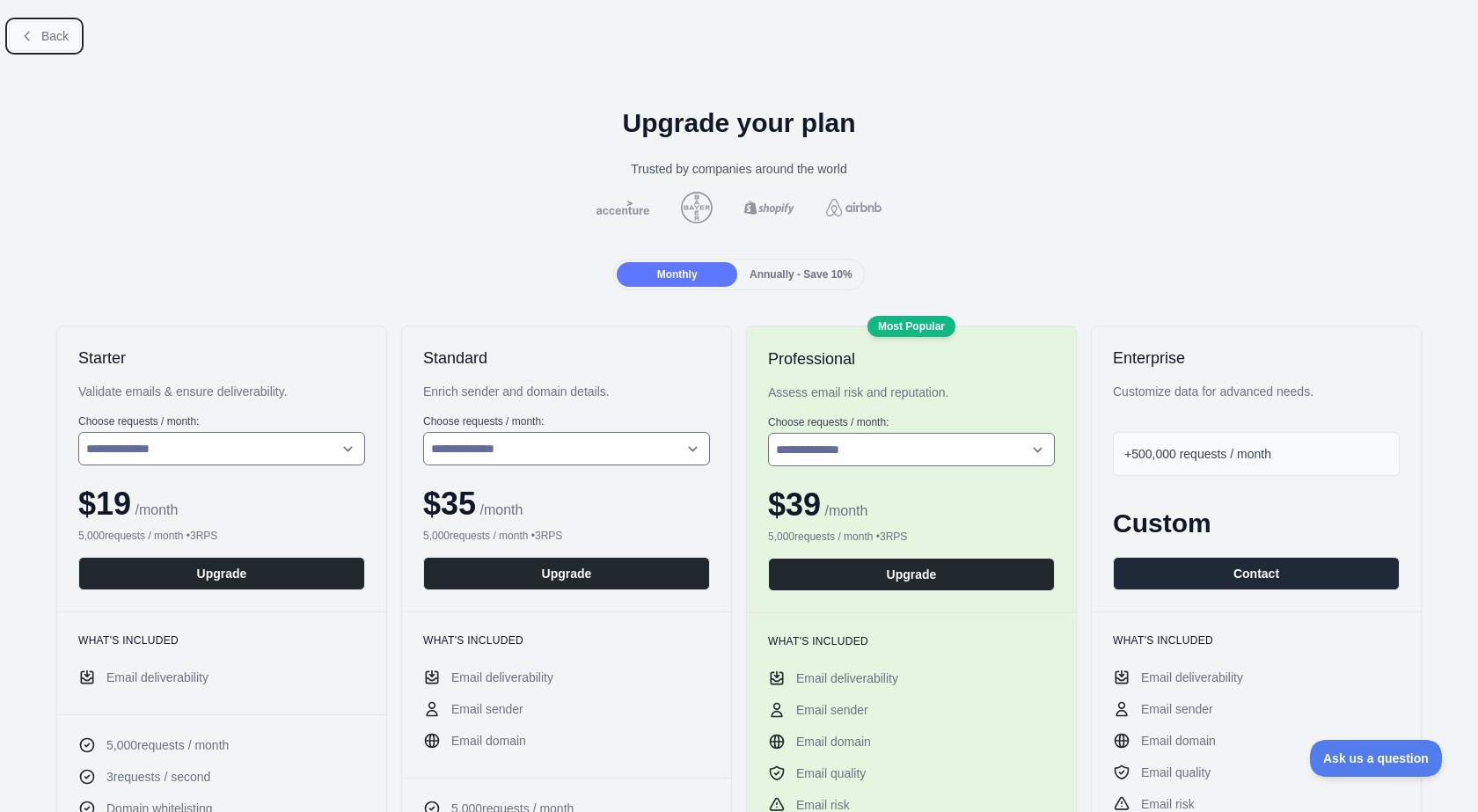
click at [24, 38] on icon at bounding box center [27, 35] width 14 height 14
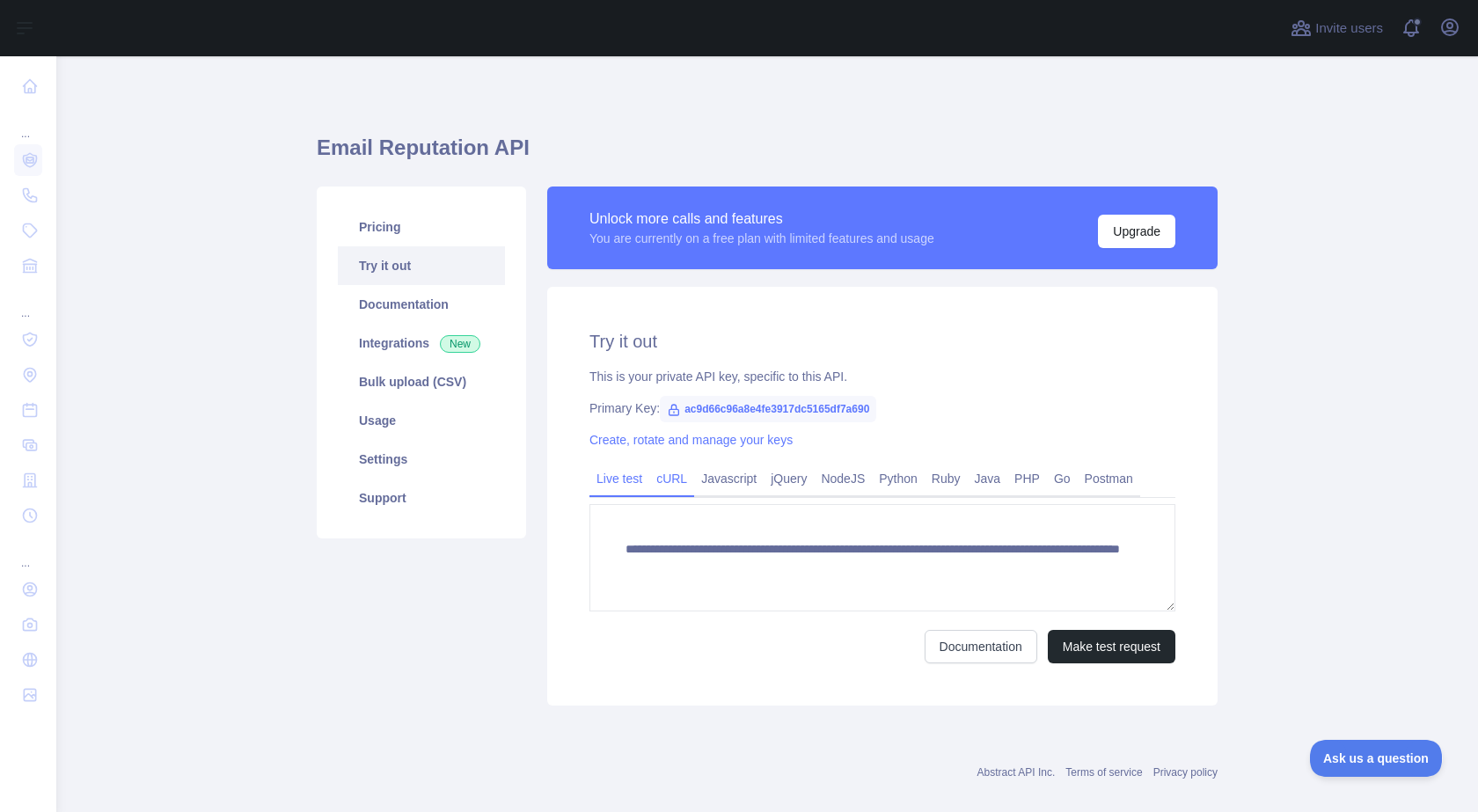
click at [659, 473] on link "cURL" at bounding box center [671, 479] width 45 height 28
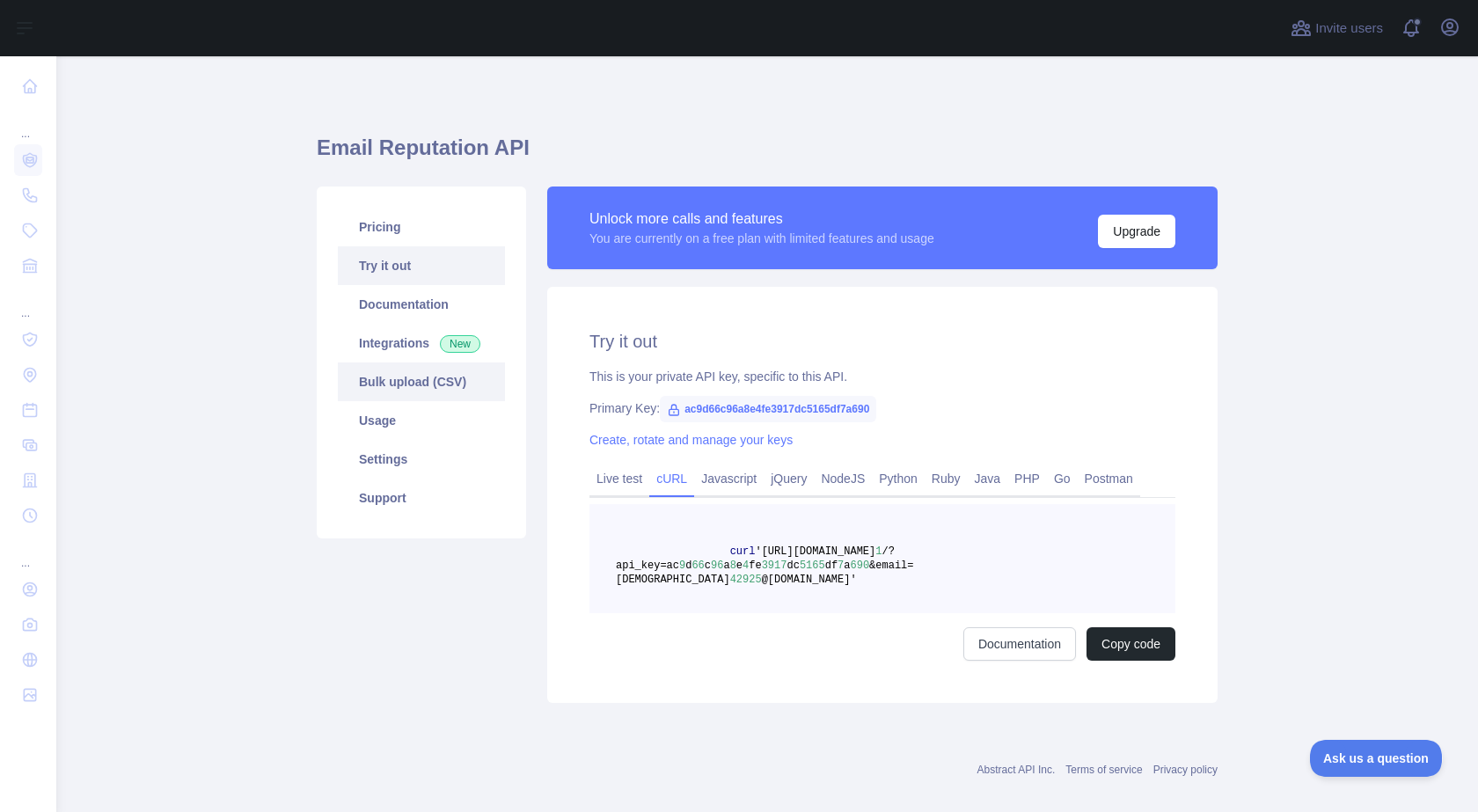
click at [382, 373] on link "Bulk upload (CSV)" at bounding box center [422, 382] width 168 height 39
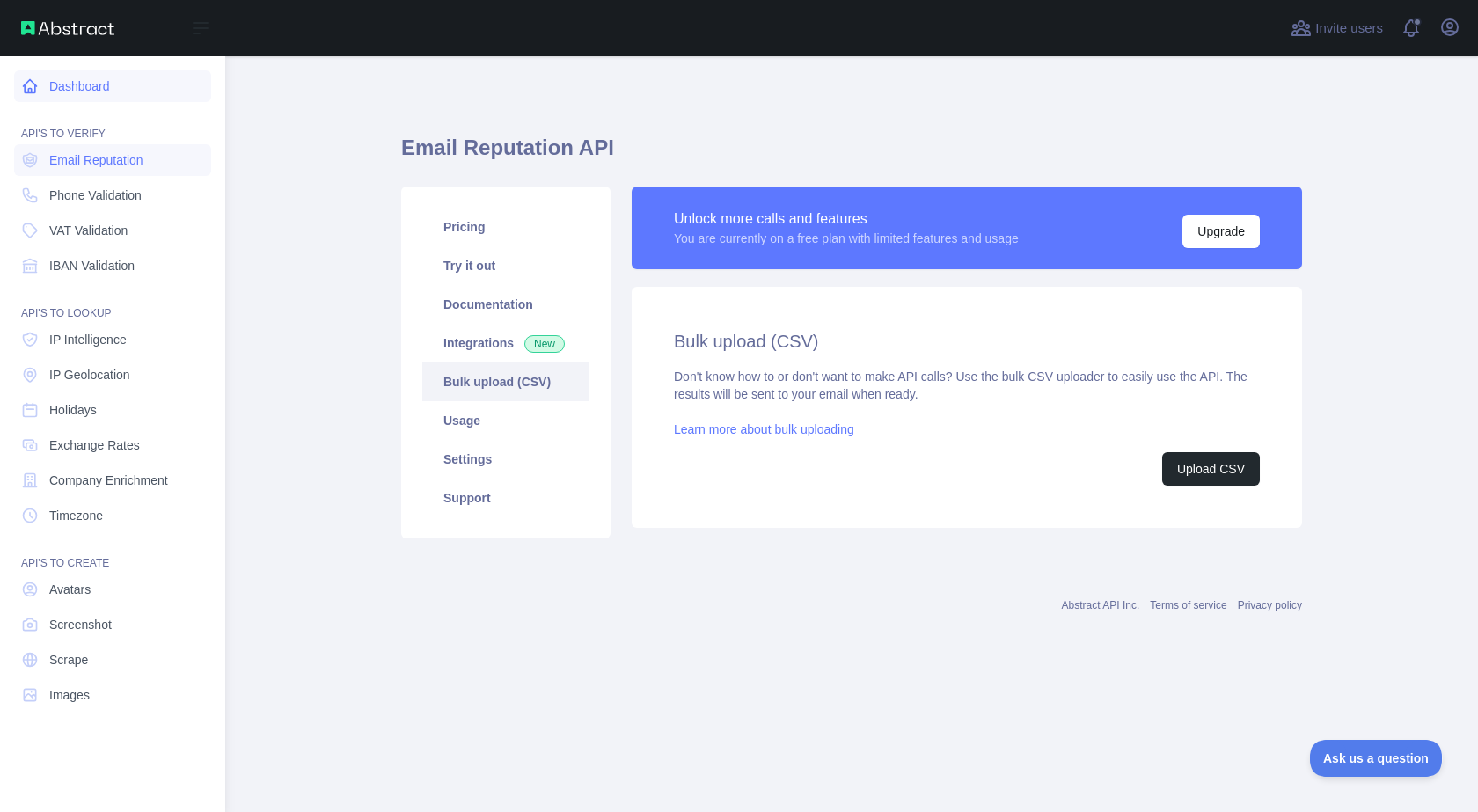
click at [34, 88] on icon at bounding box center [30, 86] width 18 height 18
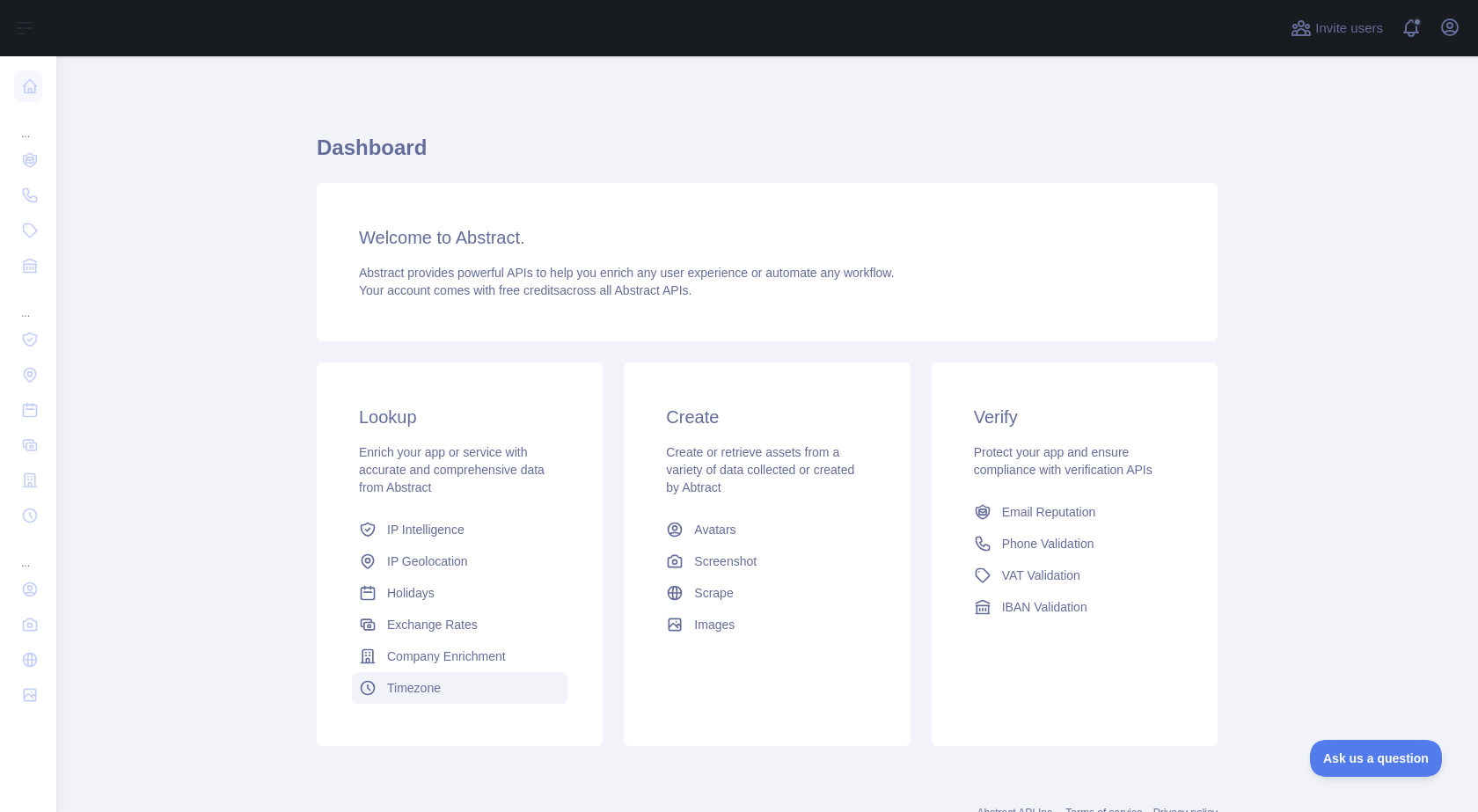
click at [402, 680] on span "Timezone" at bounding box center [414, 687] width 54 height 18
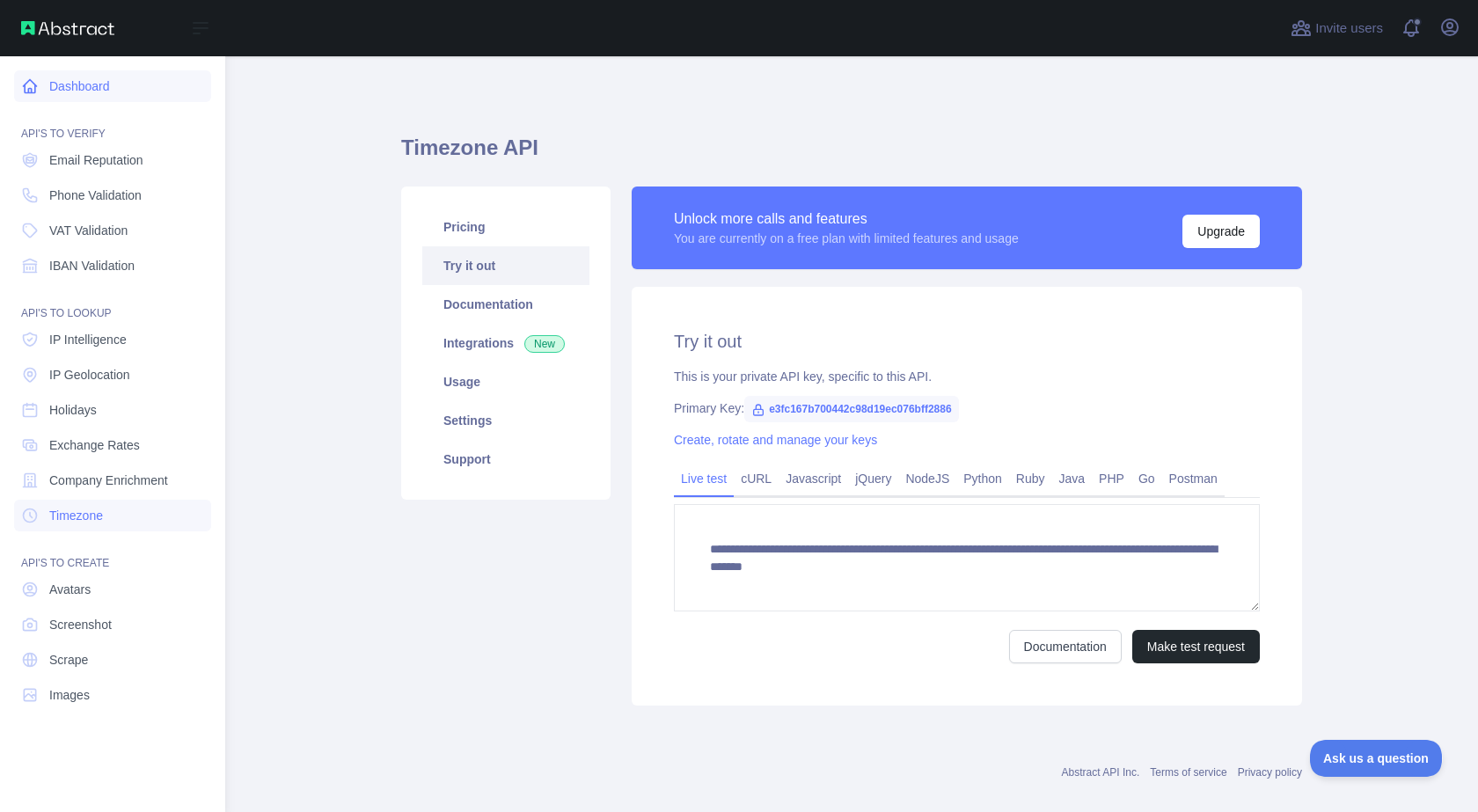
click at [73, 86] on link "Dashboard" at bounding box center [113, 87] width 197 height 32
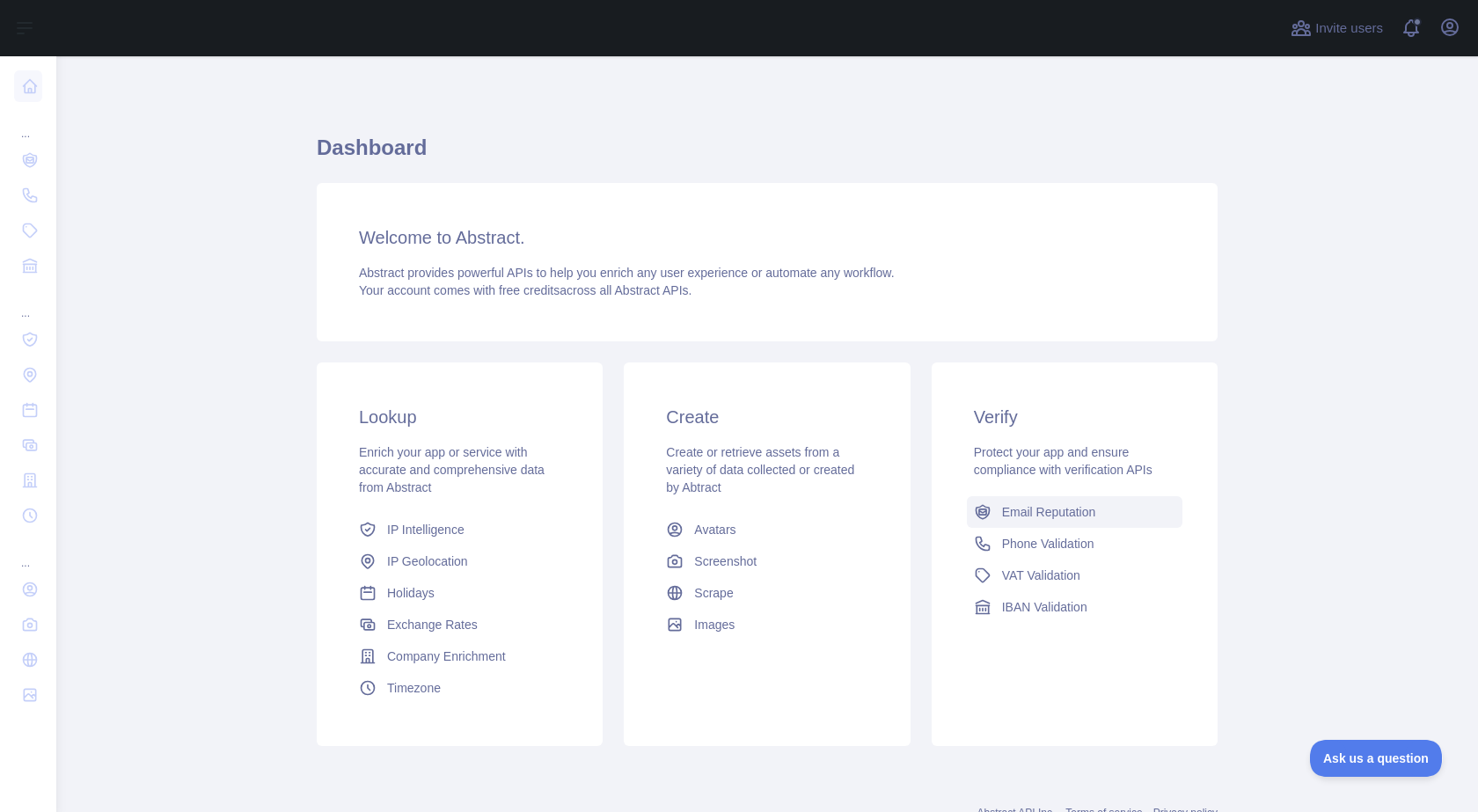
click at [1037, 510] on span "Email Reputation" at bounding box center [1049, 511] width 94 height 18
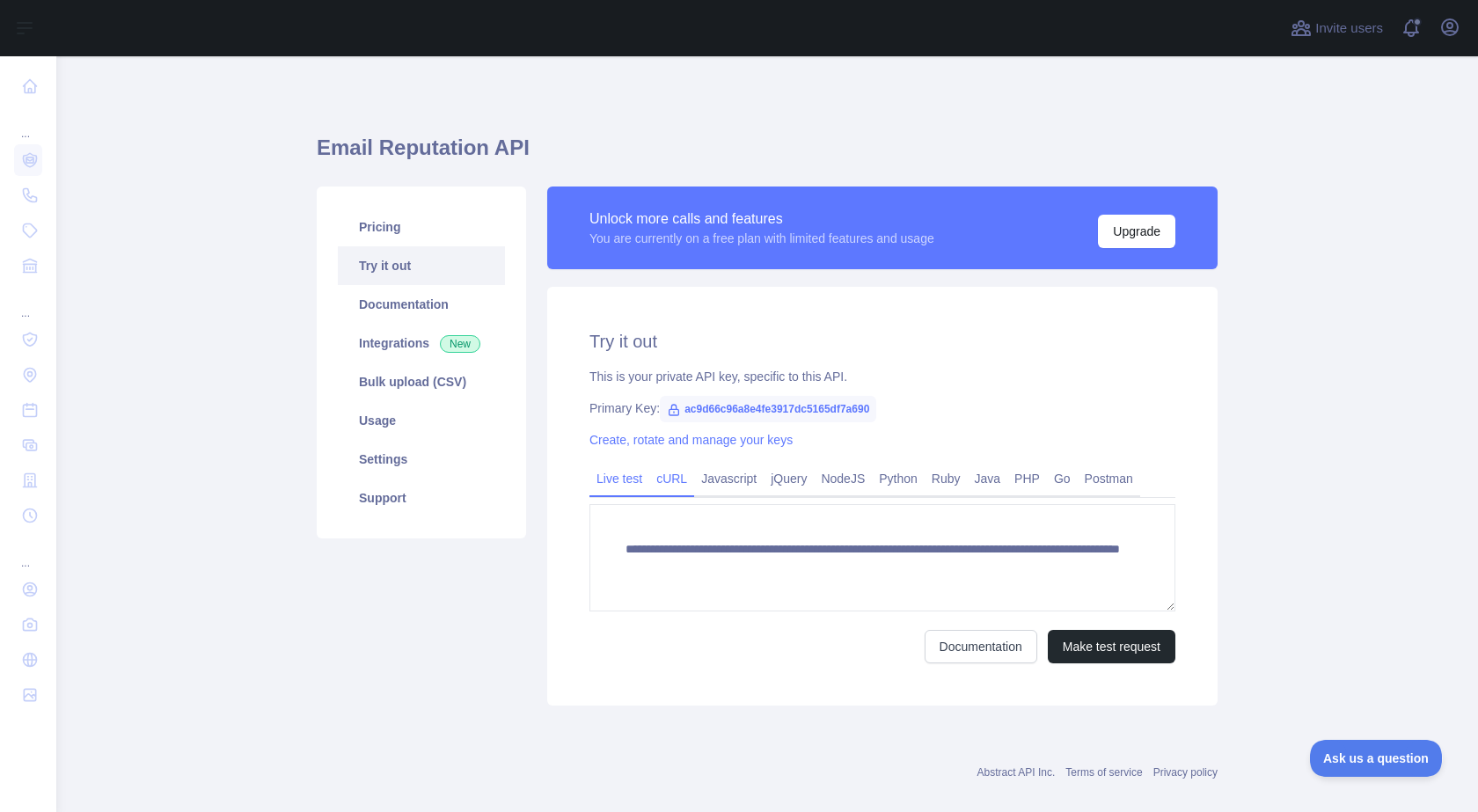
click at [671, 485] on link "cURL" at bounding box center [671, 479] width 45 height 28
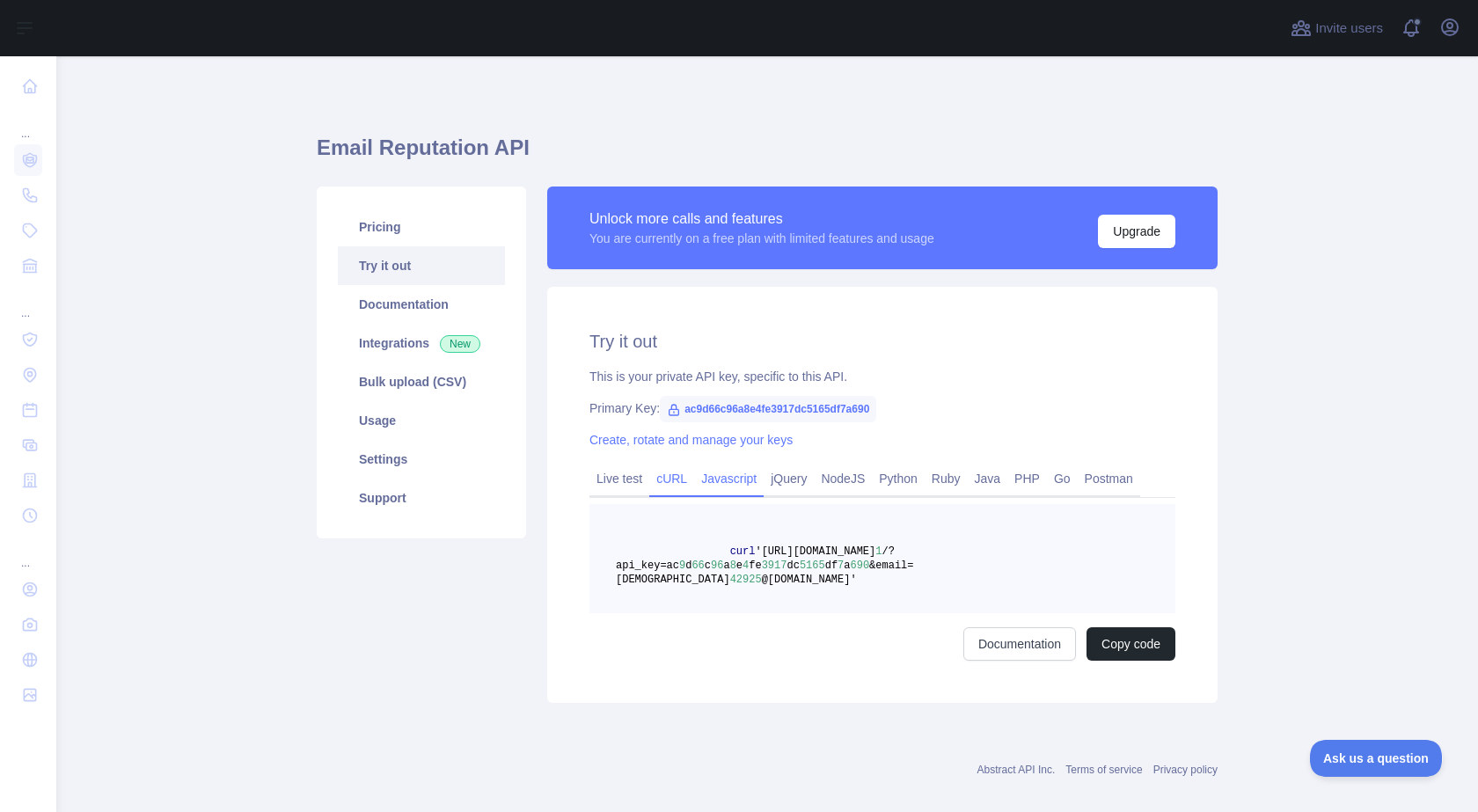
click at [714, 485] on link "Javascript" at bounding box center [728, 479] width 70 height 28
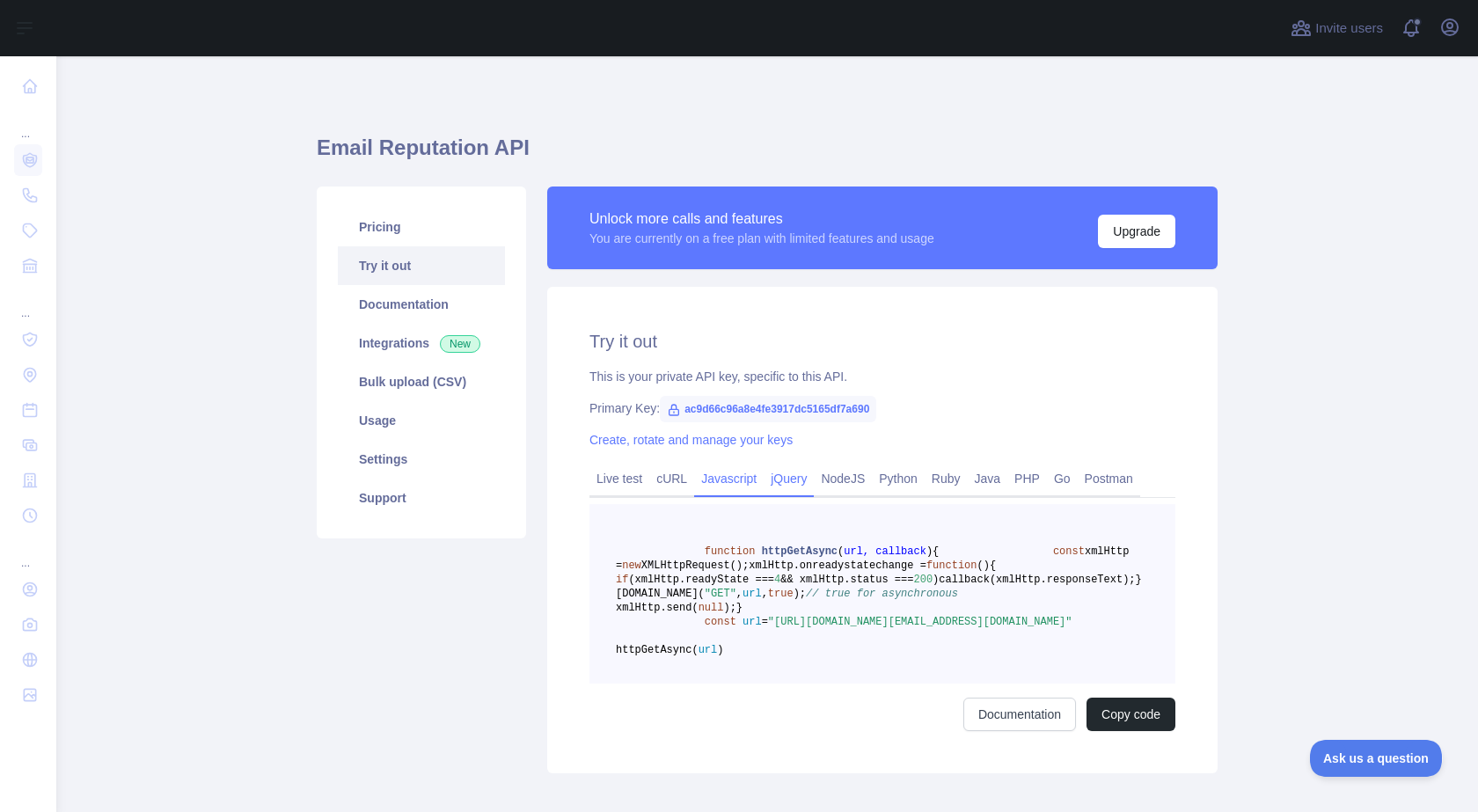
click at [783, 485] on link "jQuery" at bounding box center [789, 479] width 50 height 28
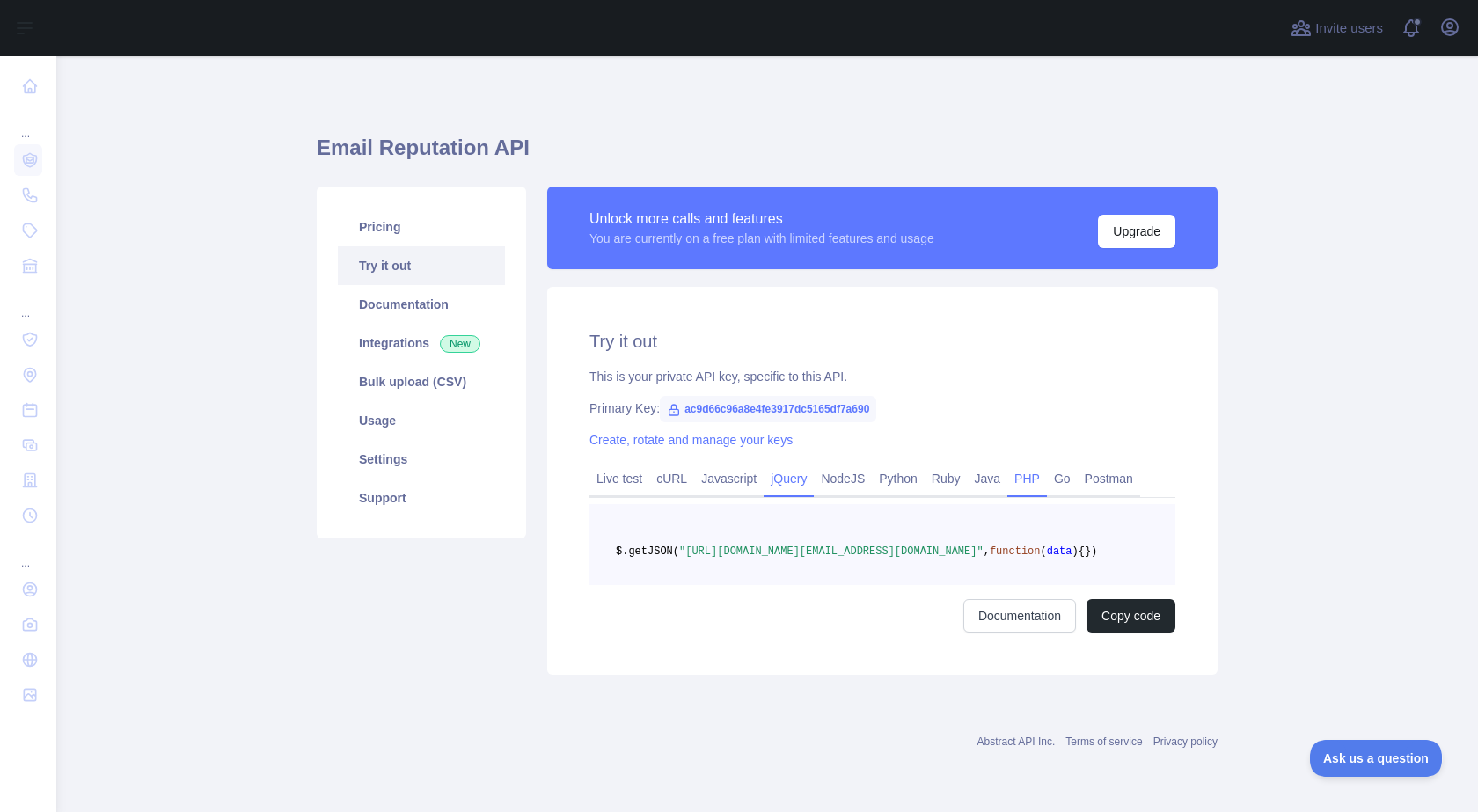
click at [1008, 477] on link "PHP" at bounding box center [1027, 479] width 40 height 28
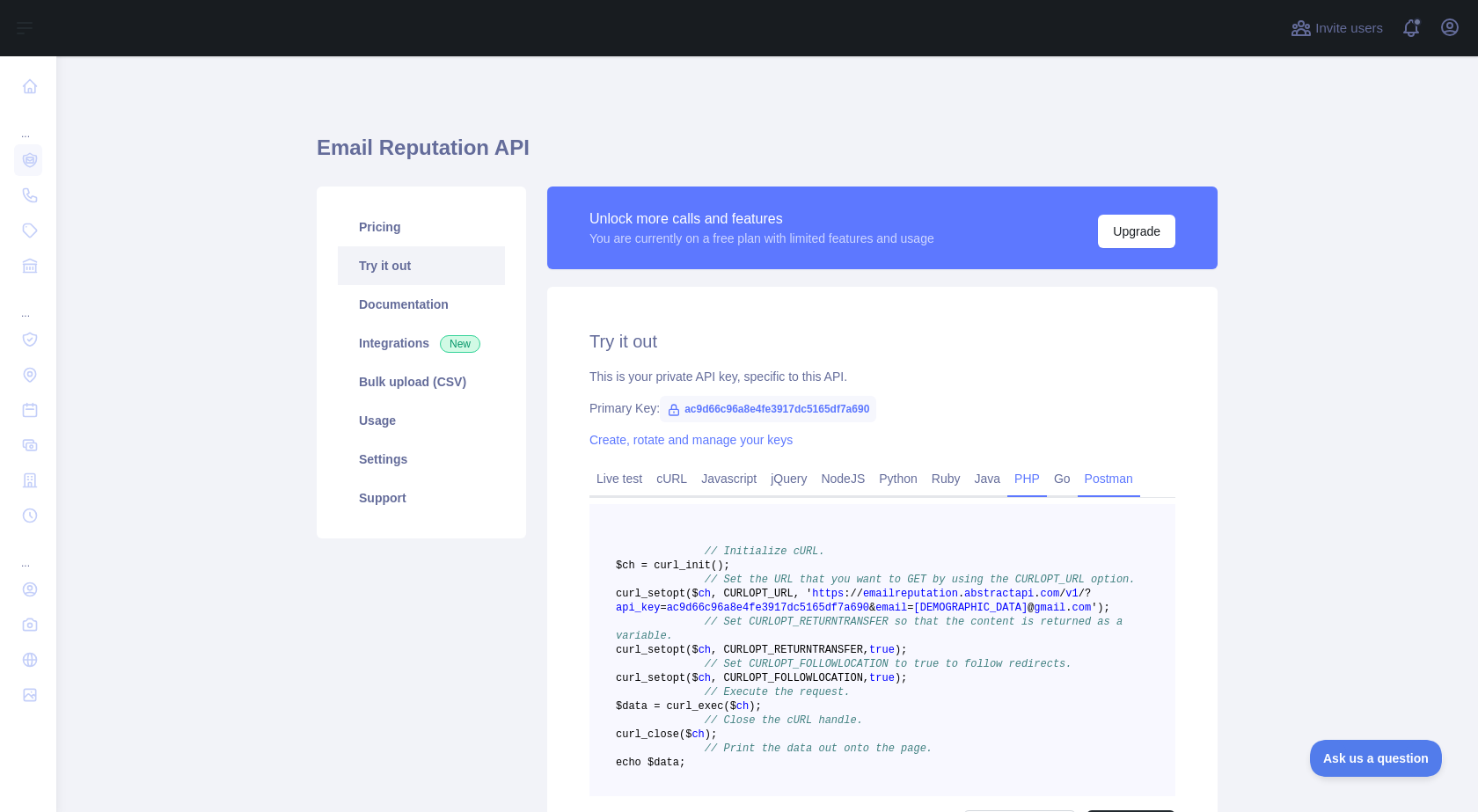
click at [1078, 474] on link "Postman" at bounding box center [1108, 479] width 62 height 28
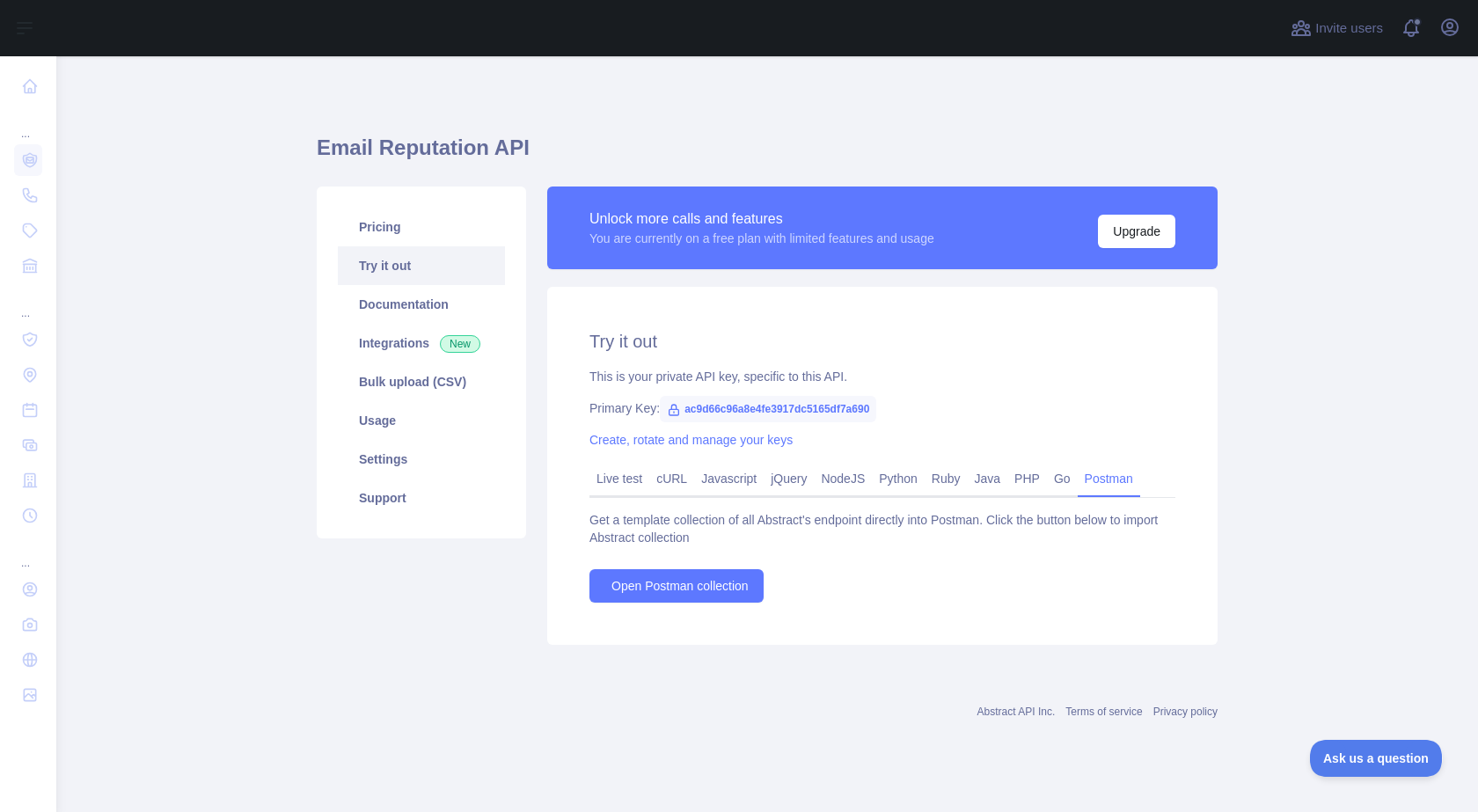
click at [409, 271] on link "Try it out" at bounding box center [422, 266] width 168 height 39
click at [394, 310] on link "Documentation" at bounding box center [422, 304] width 168 height 39
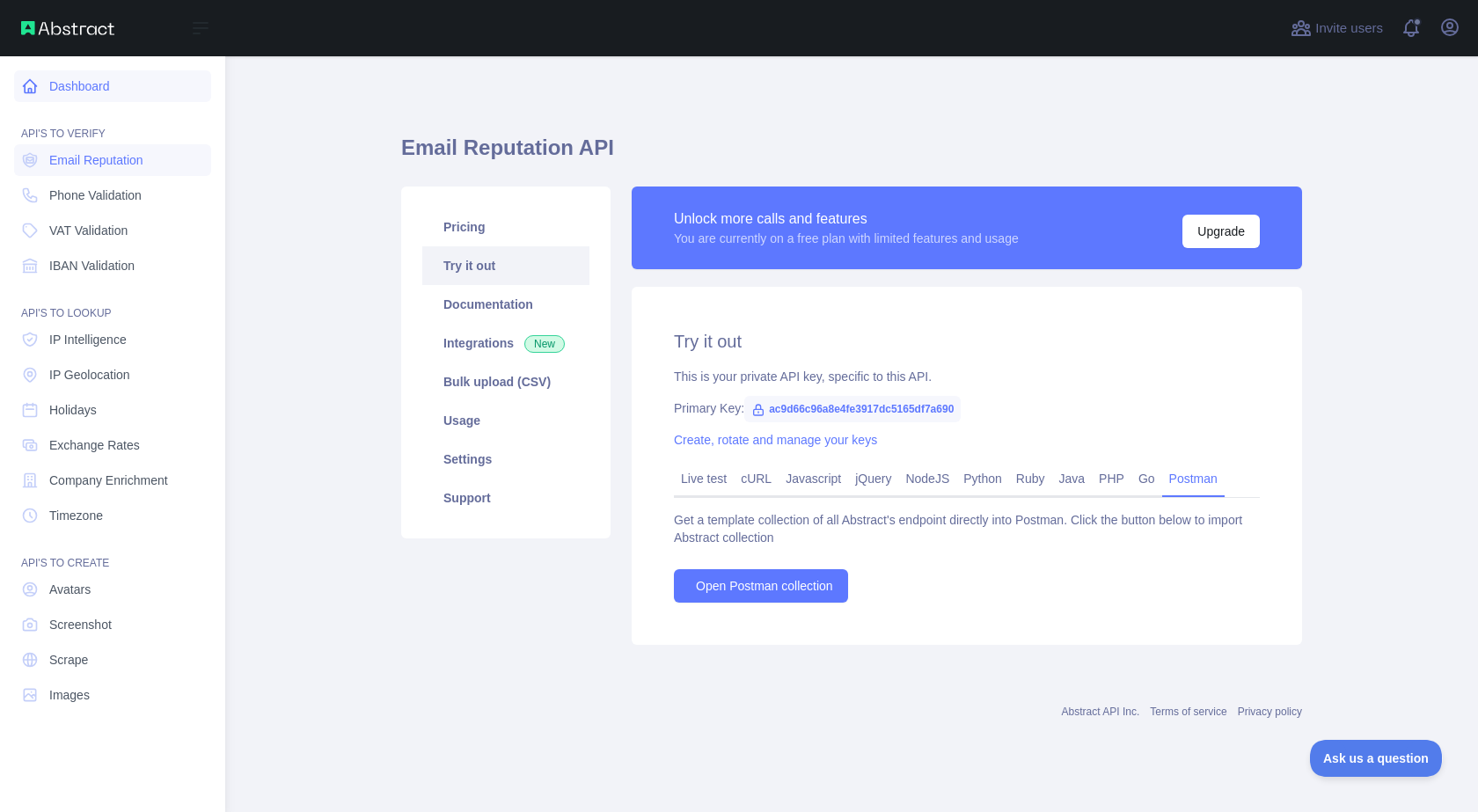
click at [75, 93] on link "Dashboard" at bounding box center [113, 87] width 197 height 32
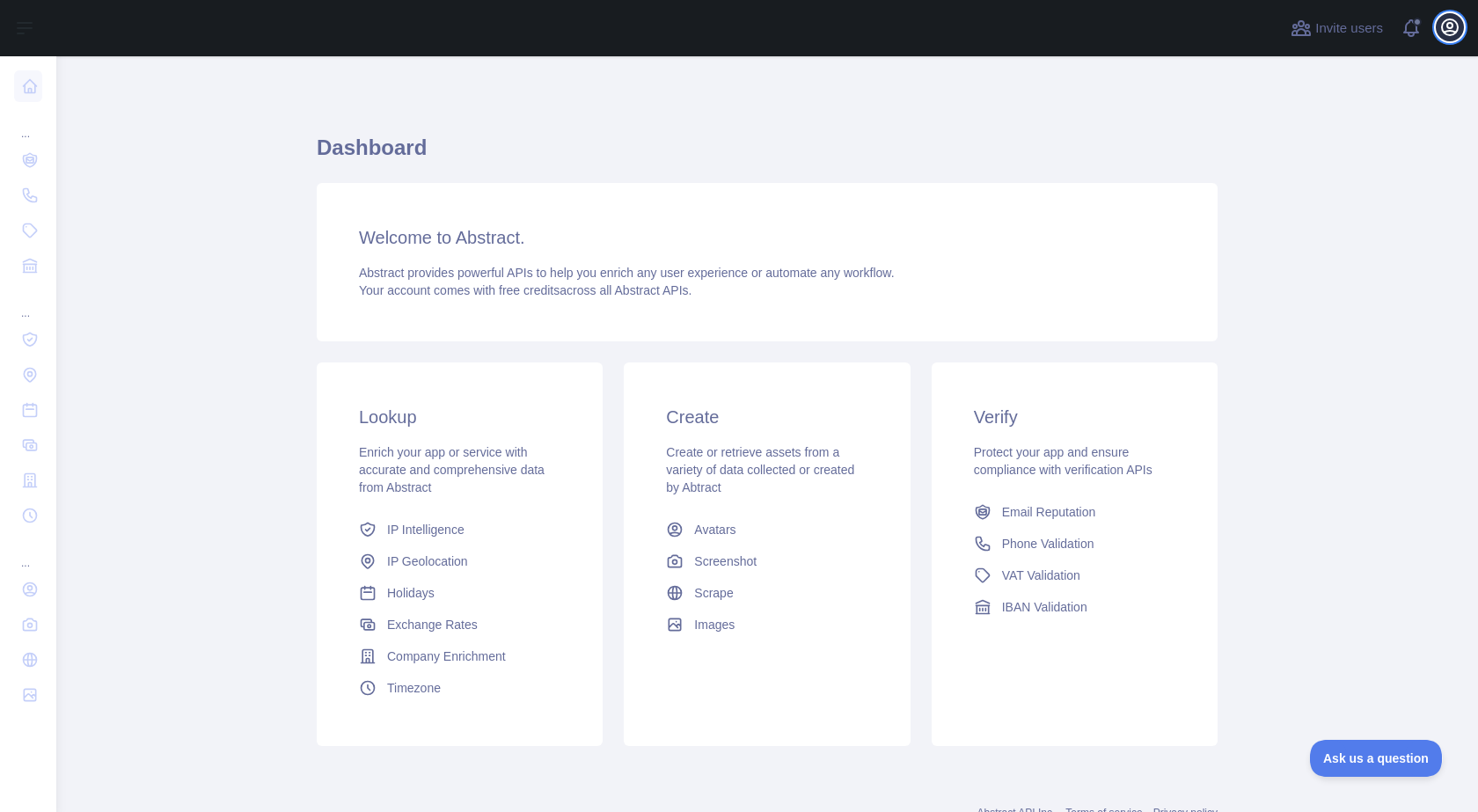
click at [1450, 37] on icon "button" at bounding box center [1450, 27] width 21 height 21
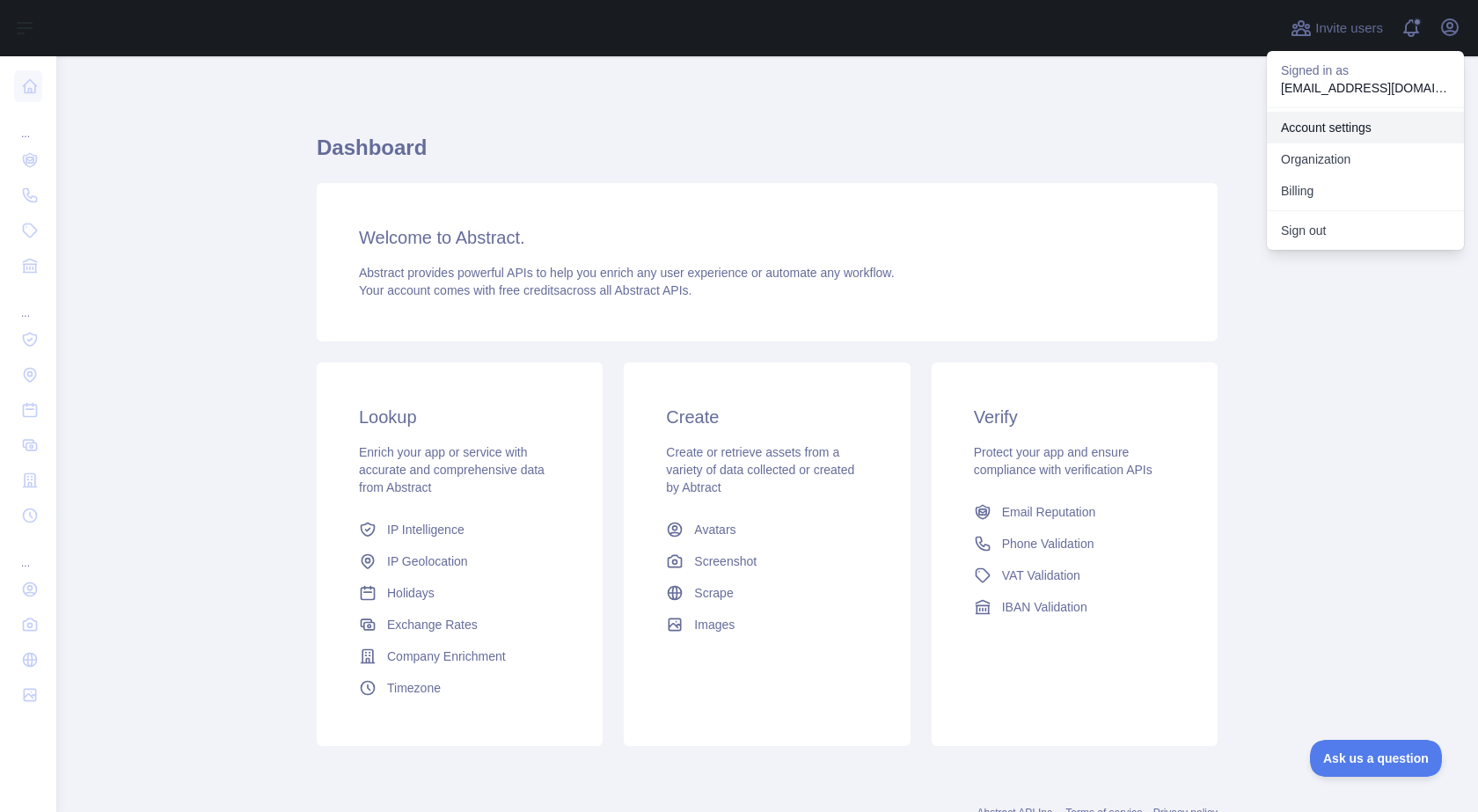
click at [1313, 135] on link "Account settings" at bounding box center [1365, 128] width 197 height 32
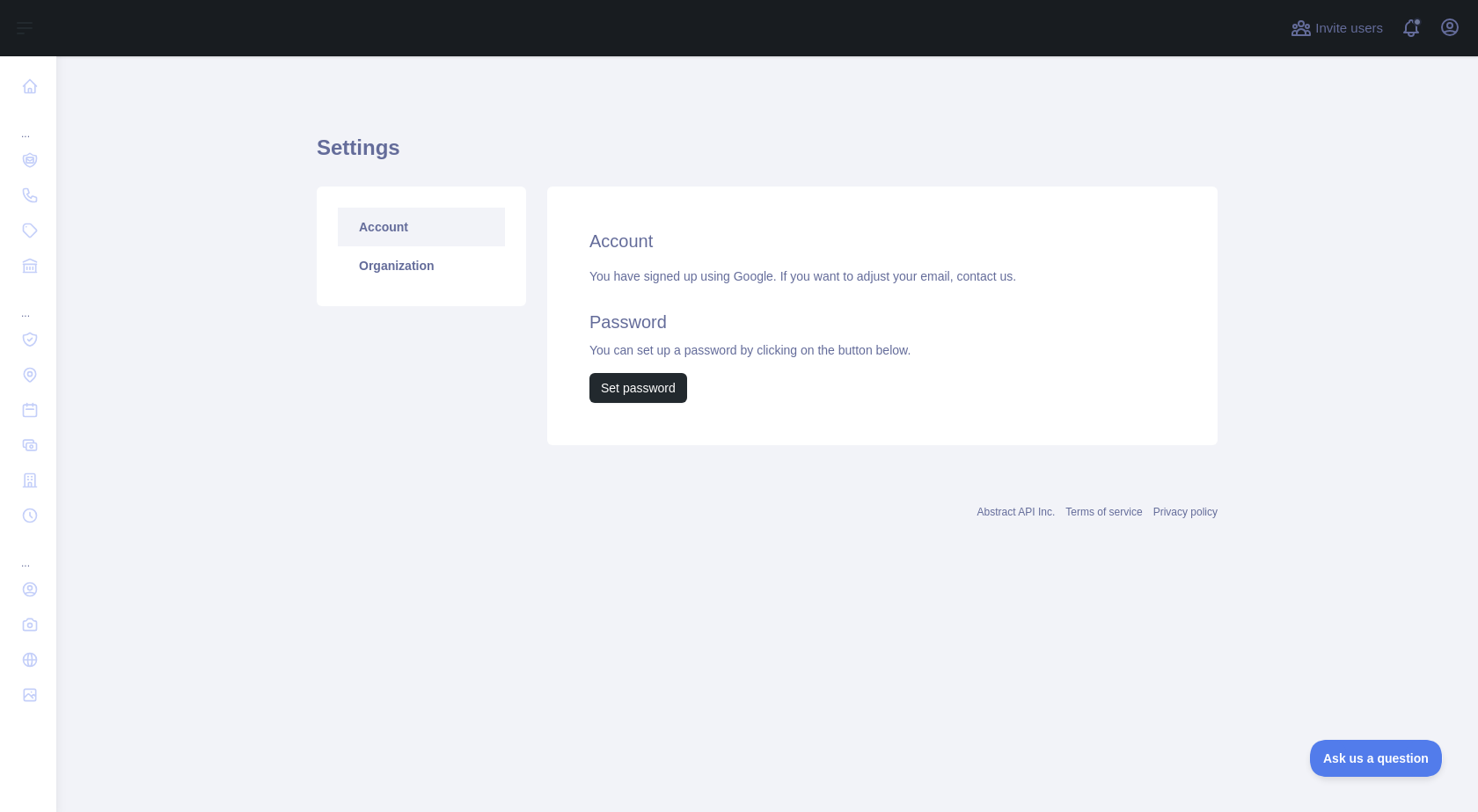
click at [640, 247] on h2 "Account" at bounding box center [882, 241] width 586 height 24
click at [644, 326] on h2 "Password" at bounding box center [882, 322] width 586 height 24
click at [384, 258] on link "Organization" at bounding box center [422, 266] width 168 height 39
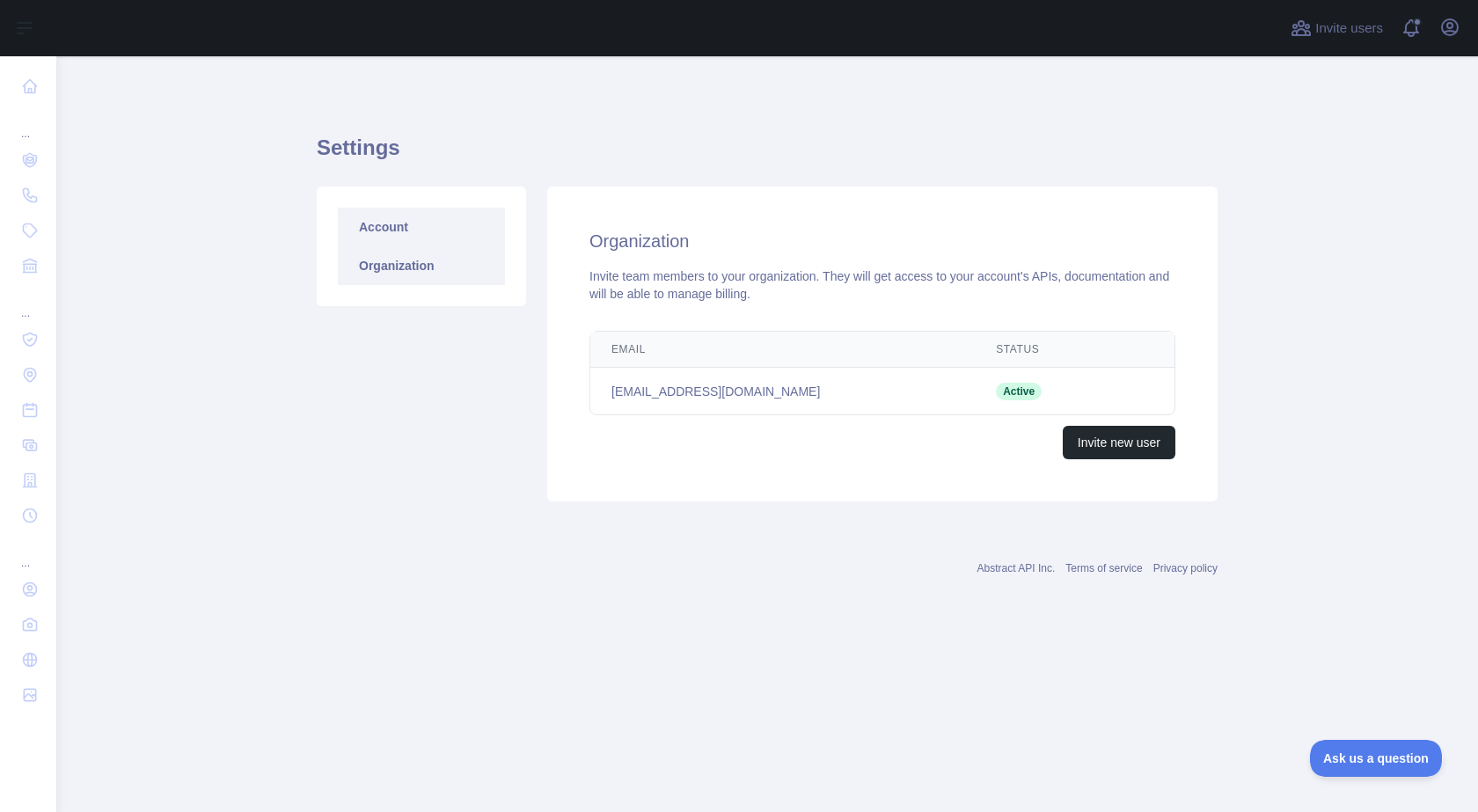
click at [392, 226] on link "Account" at bounding box center [422, 227] width 168 height 39
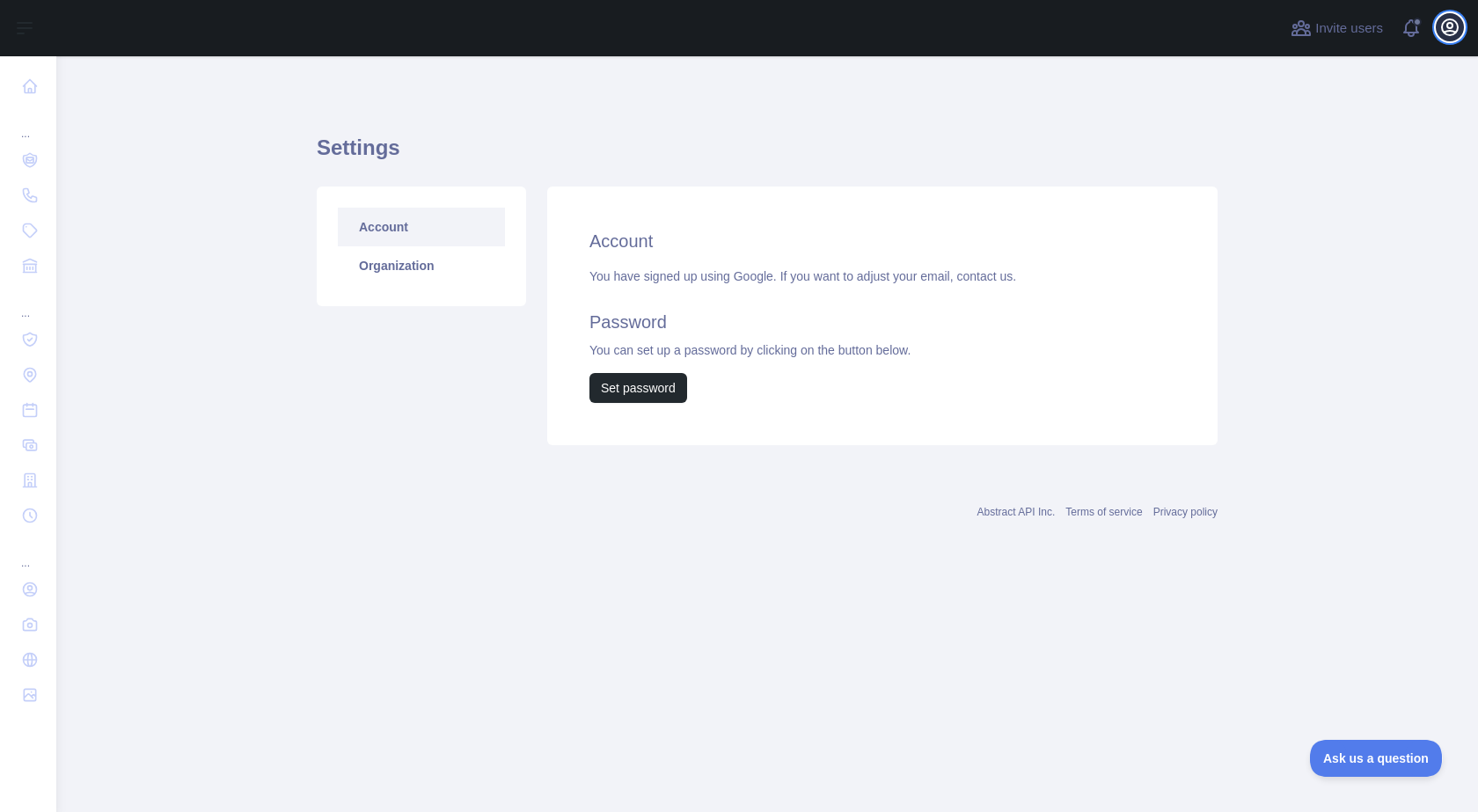
click at [1447, 24] on icon "button" at bounding box center [1449, 27] width 16 height 16
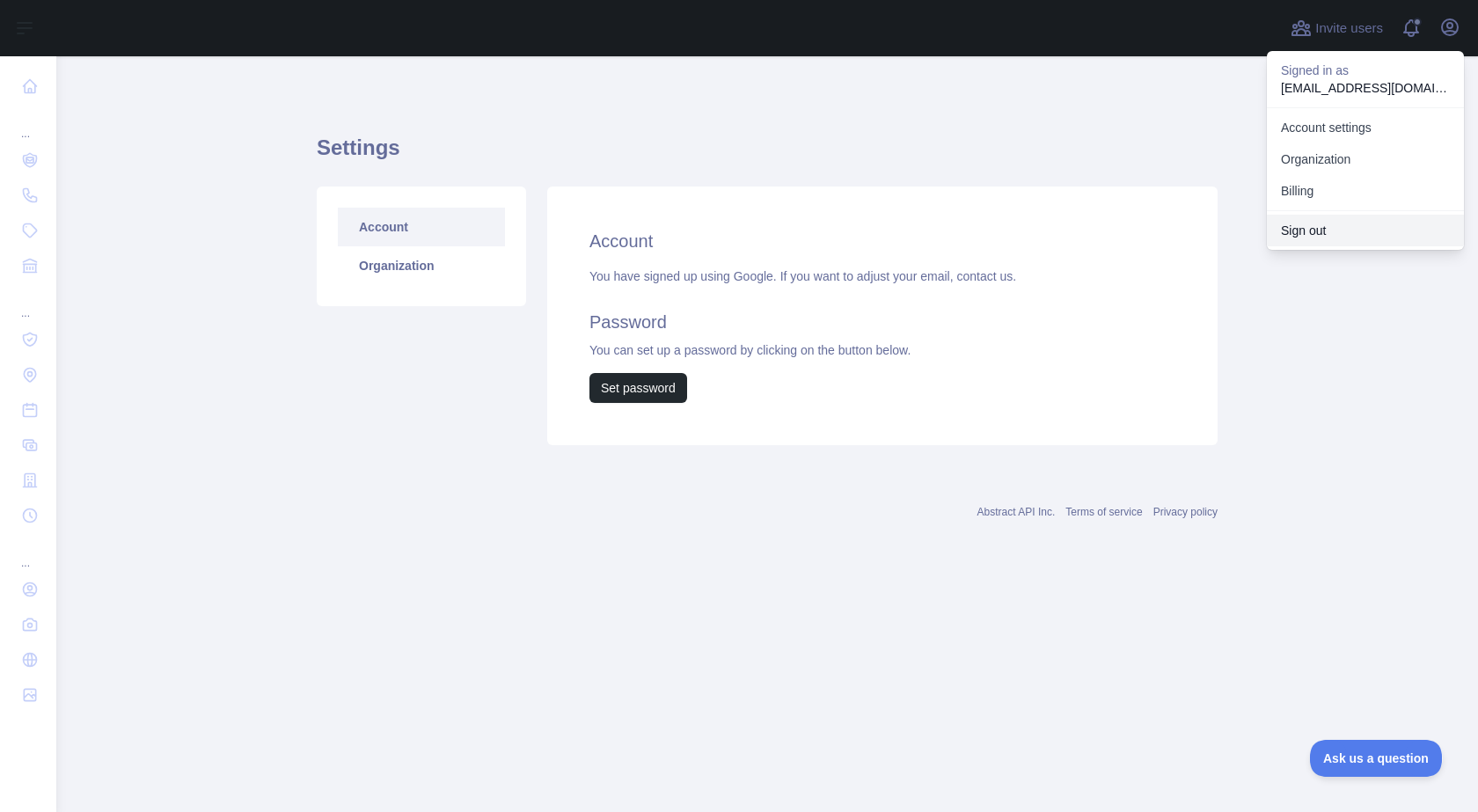
click at [1313, 233] on button "Sign out" at bounding box center [1365, 231] width 197 height 32
